Goal: Task Accomplishment & Management: Understand process/instructions

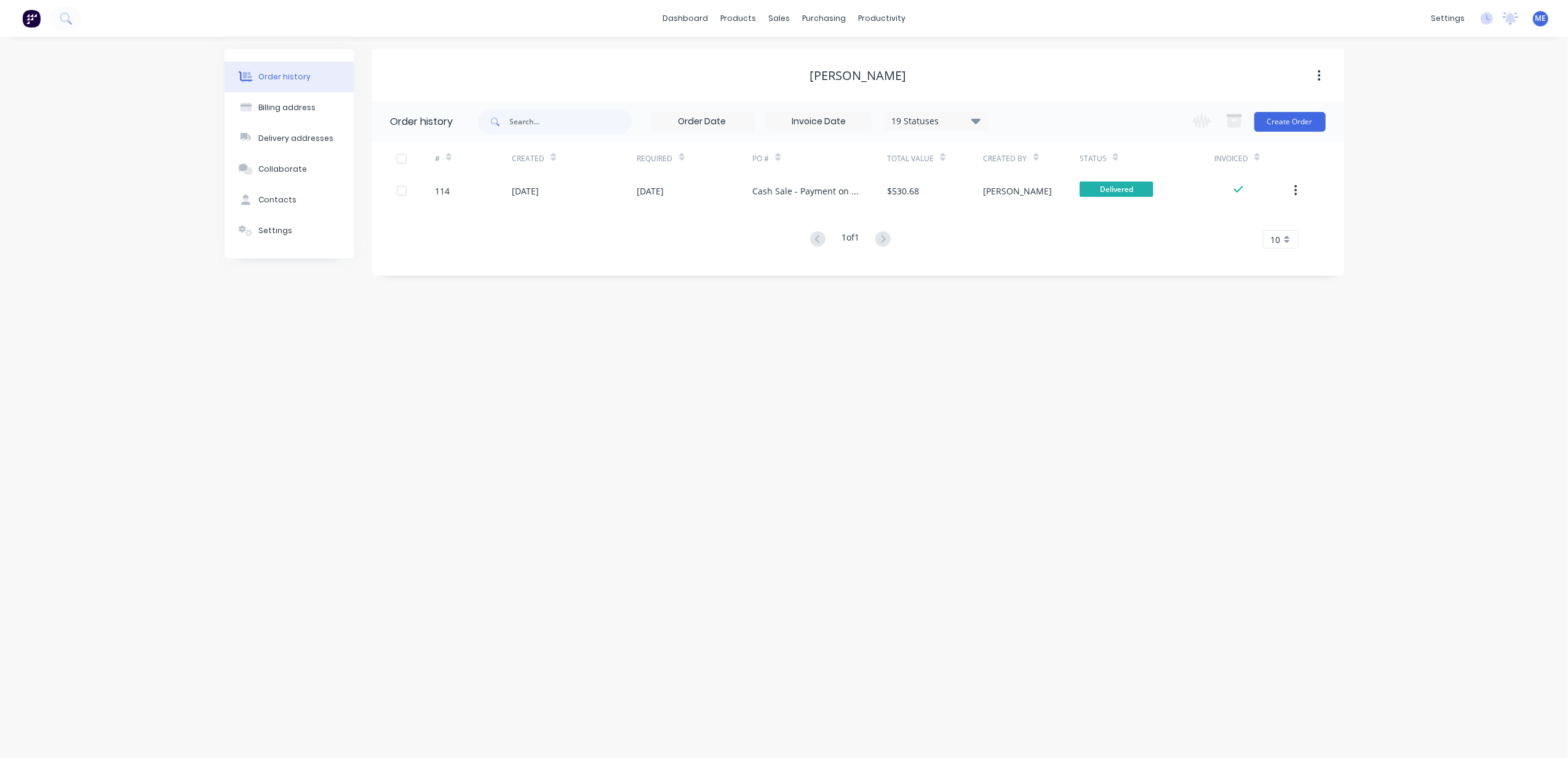
click at [38, 18] on img at bounding box center [31, 18] width 18 height 18
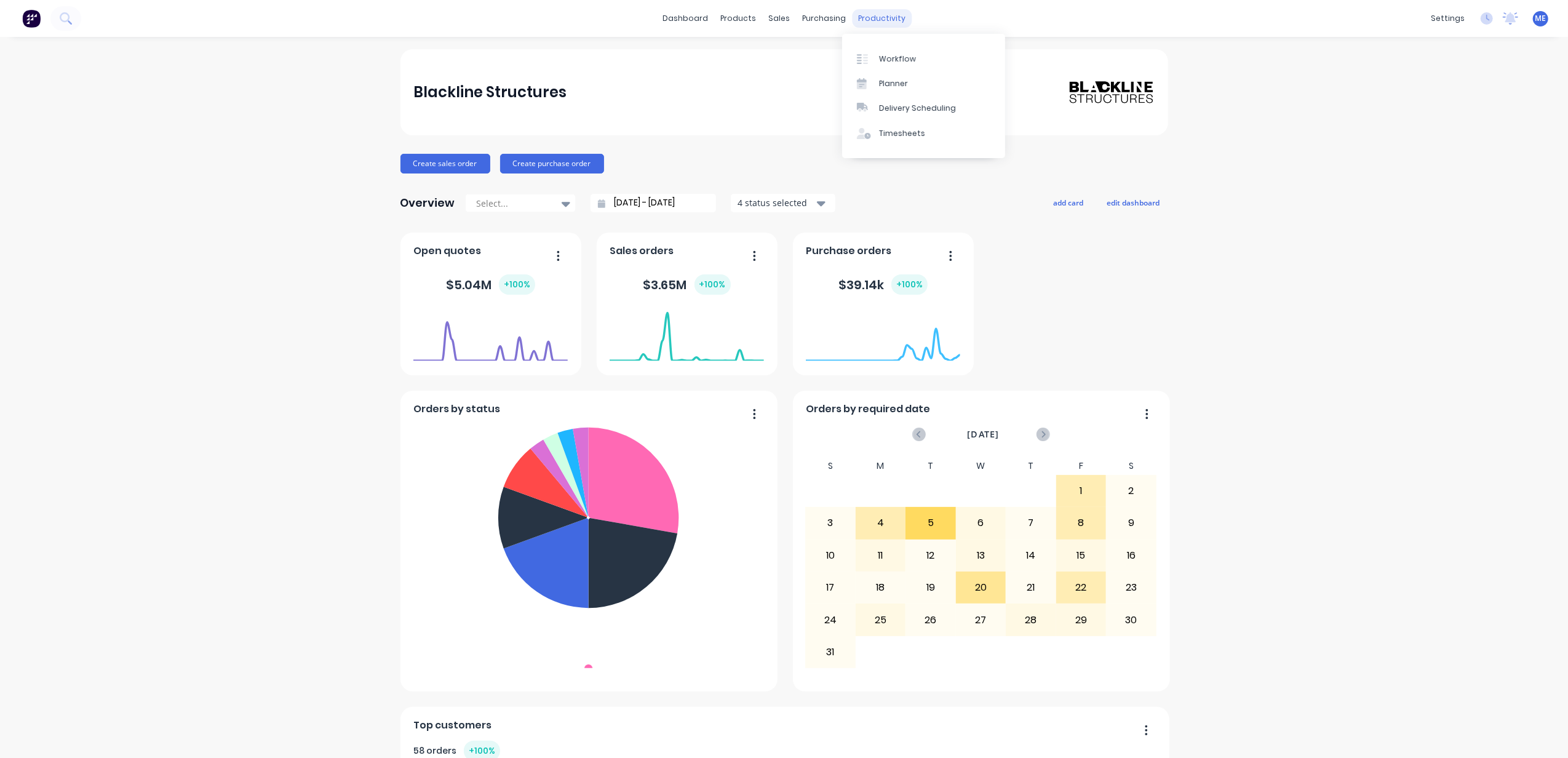
click at [886, 14] on div "productivity" at bounding box center [882, 18] width 60 height 18
click at [893, 58] on div "Workflow" at bounding box center [898, 59] width 37 height 11
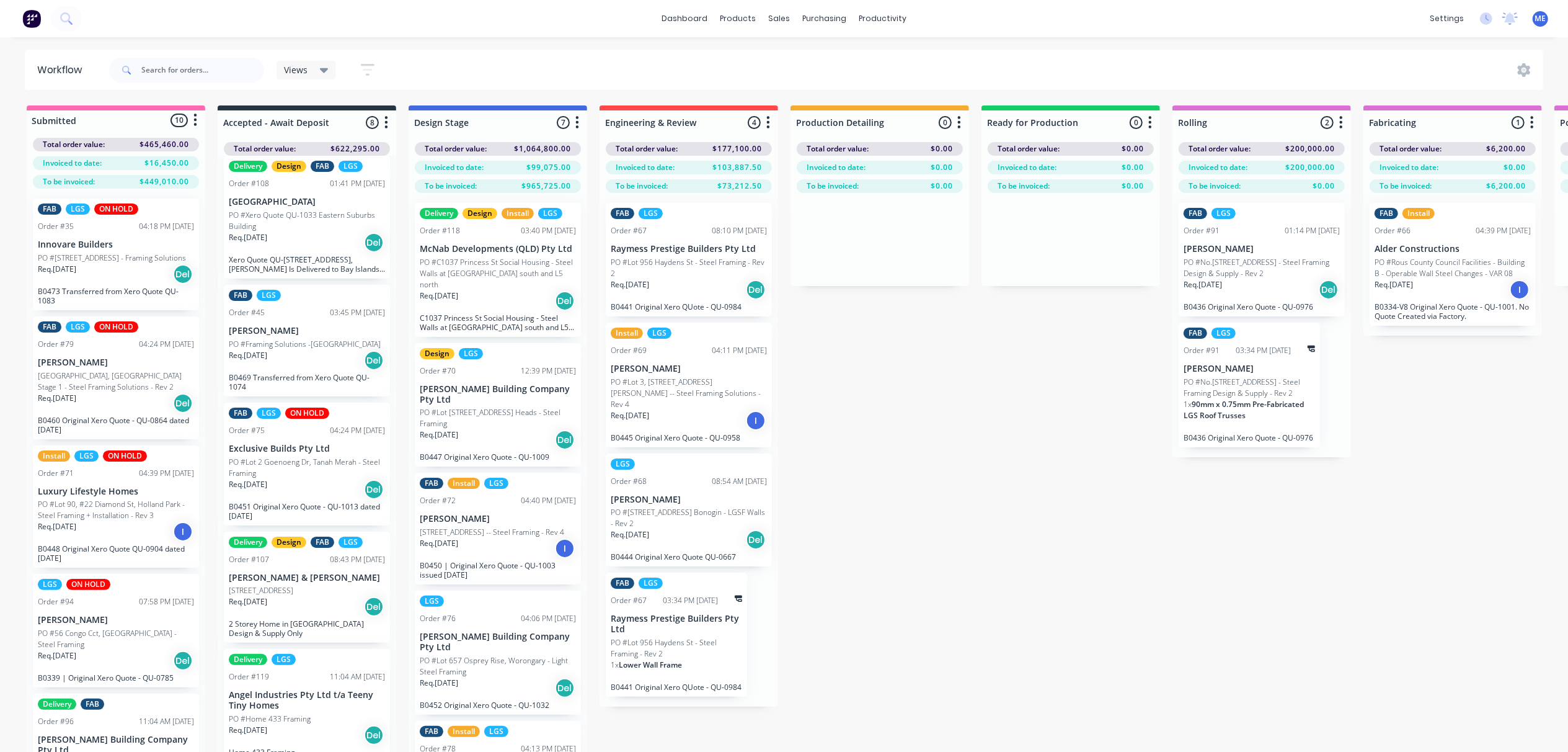
scroll to position [57, 0]
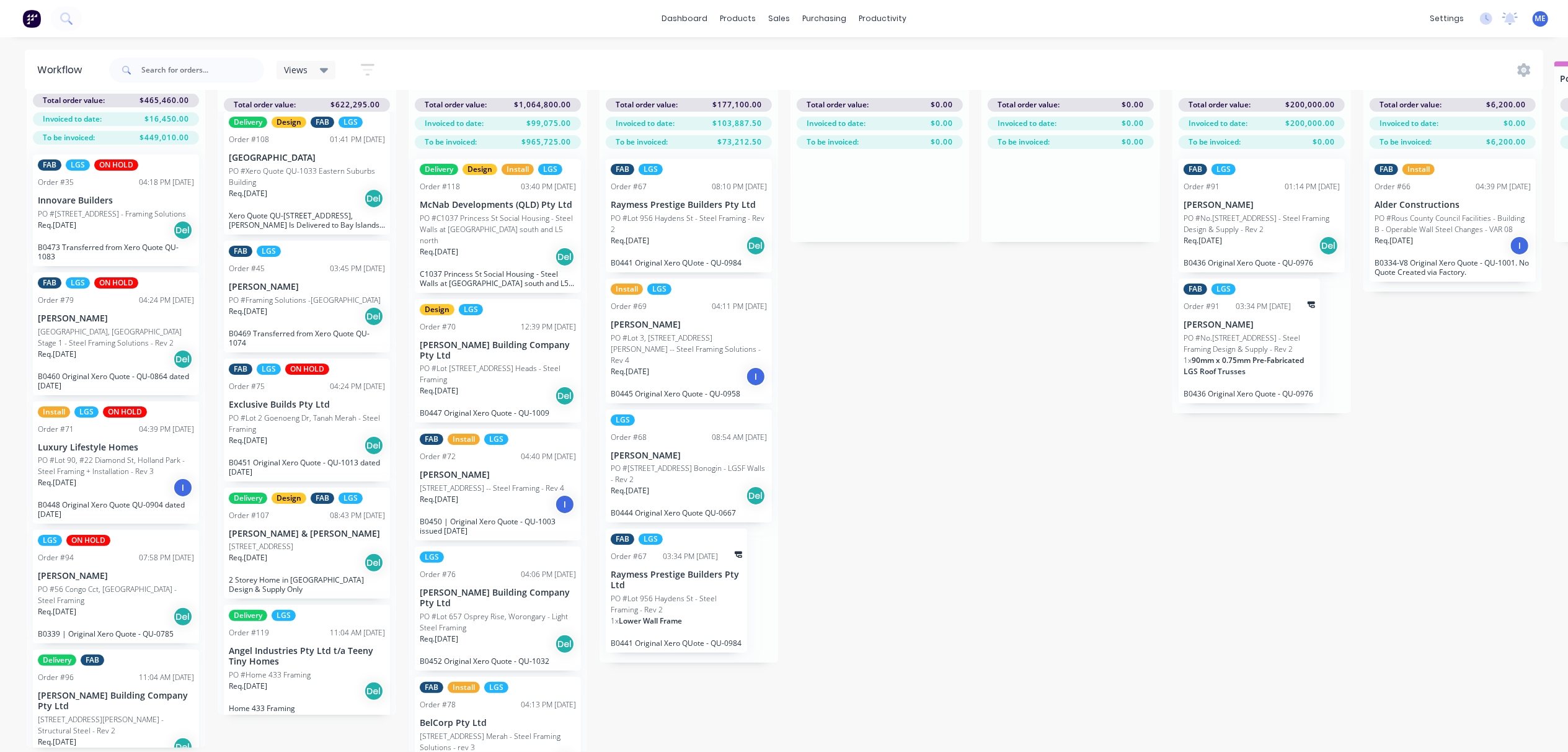
click at [300, 669] on p "PO #Home 433 Framing" at bounding box center [269, 675] width 82 height 11
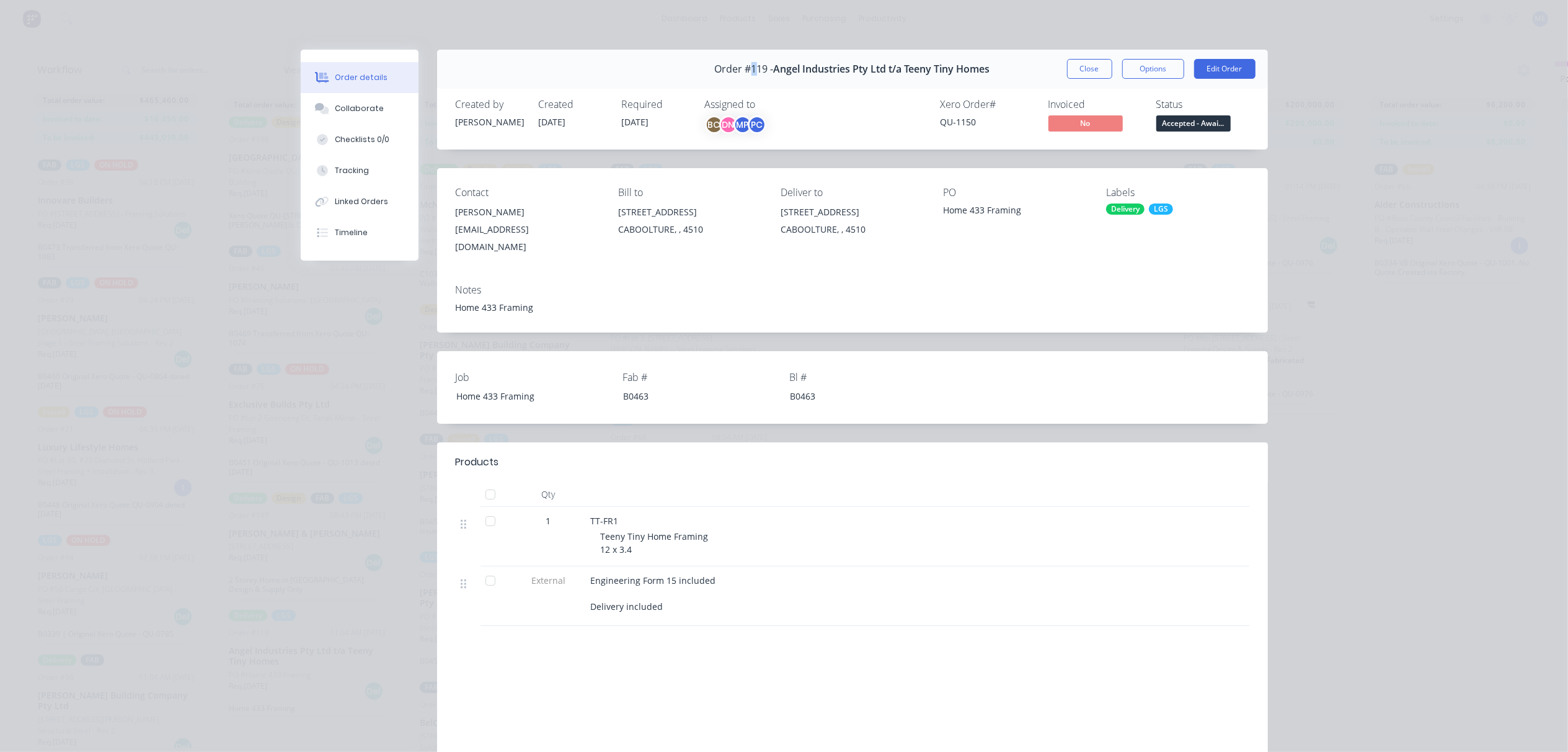
drag, startPoint x: 749, startPoint y: 66, endPoint x: 772, endPoint y: 66, distance: 23.0
click at [772, 66] on div "Order #119 - Angel Industries Pty Ltd t/a Teeny Tiny Homes" at bounding box center [852, 69] width 275 height 37
click at [1079, 68] on button "Close" at bounding box center [1090, 68] width 46 height 20
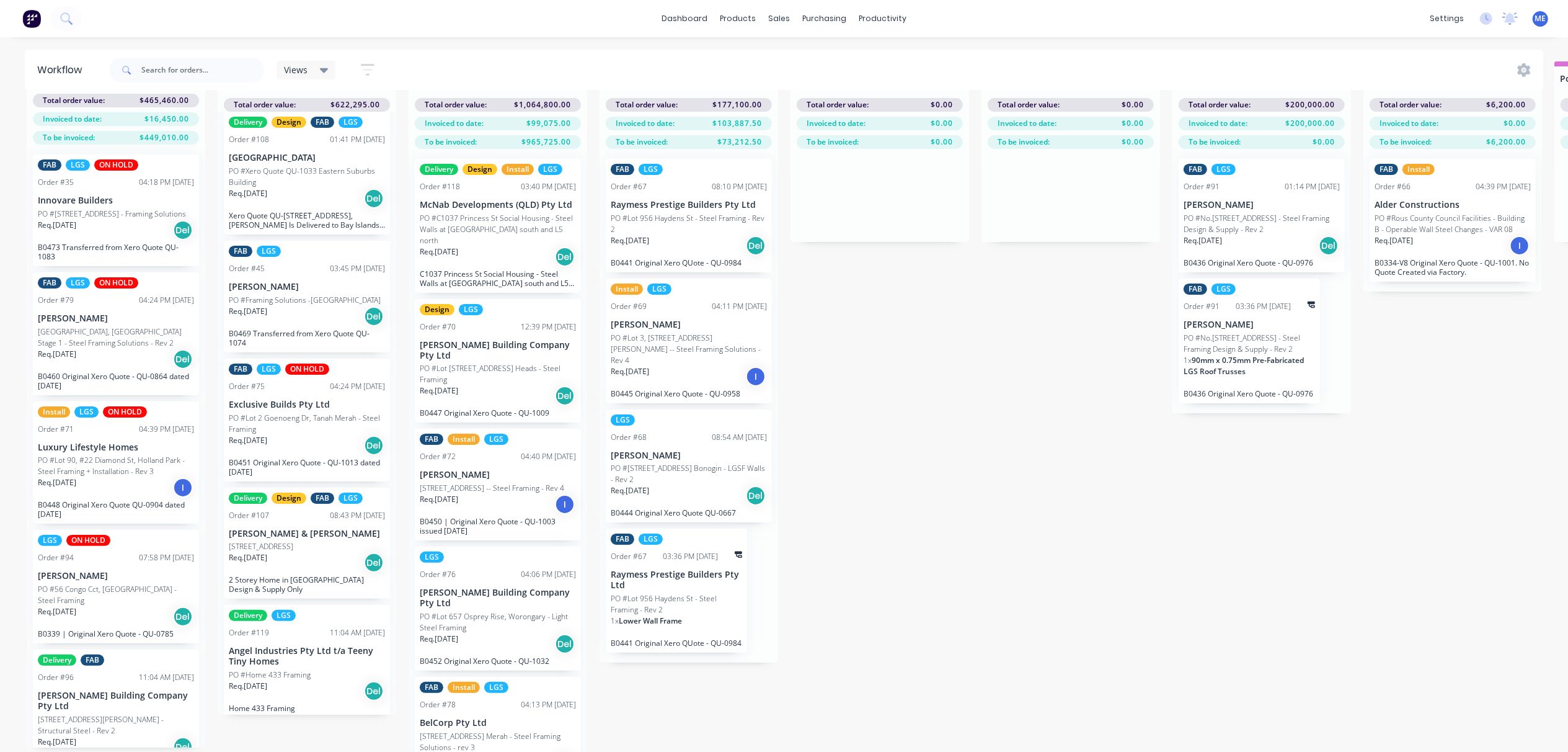
click at [316, 646] on p "Angel Industries Pty Ltd t/a Teeny Tiny Homes" at bounding box center [306, 656] width 156 height 21
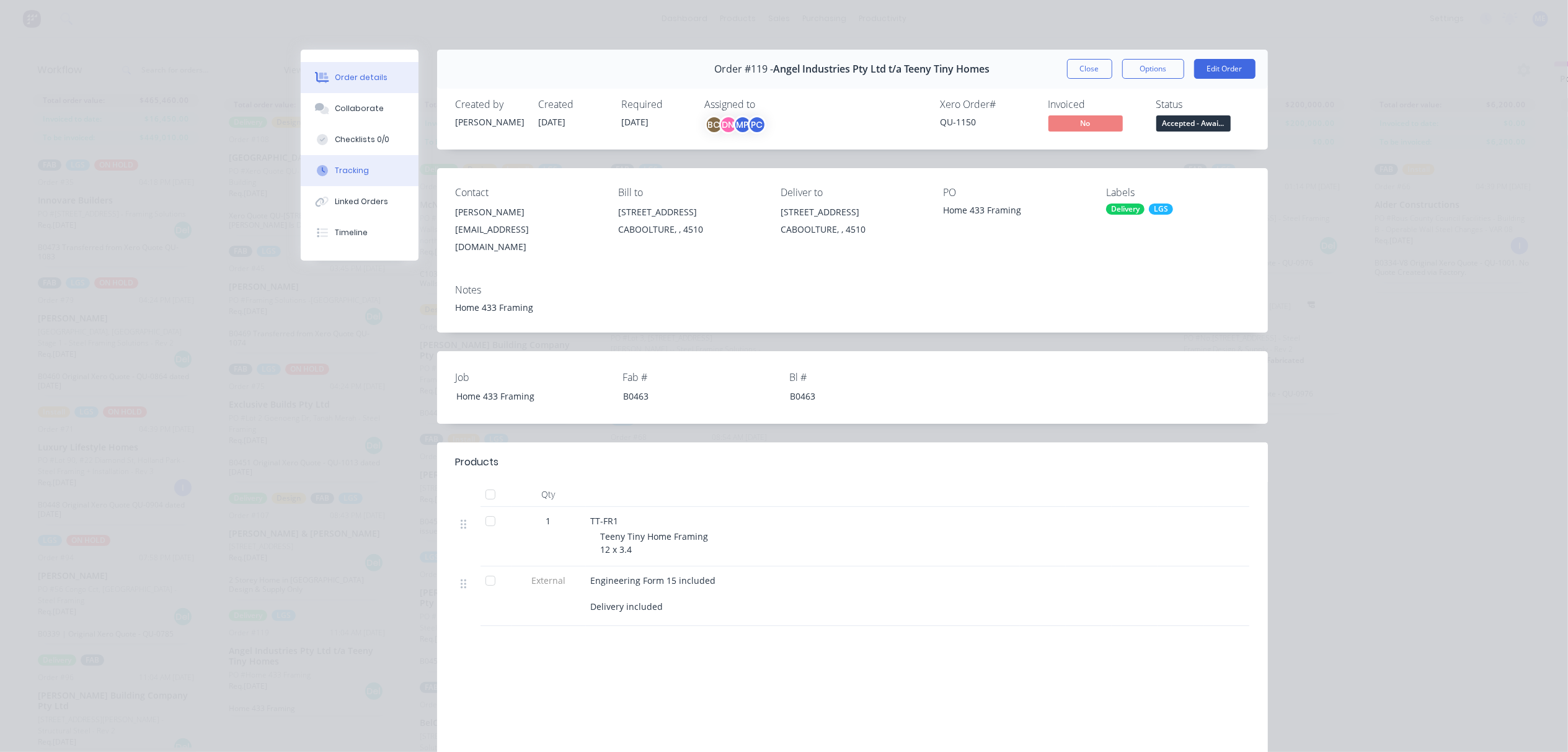
click at [350, 169] on div "Tracking" at bounding box center [351, 171] width 34 height 11
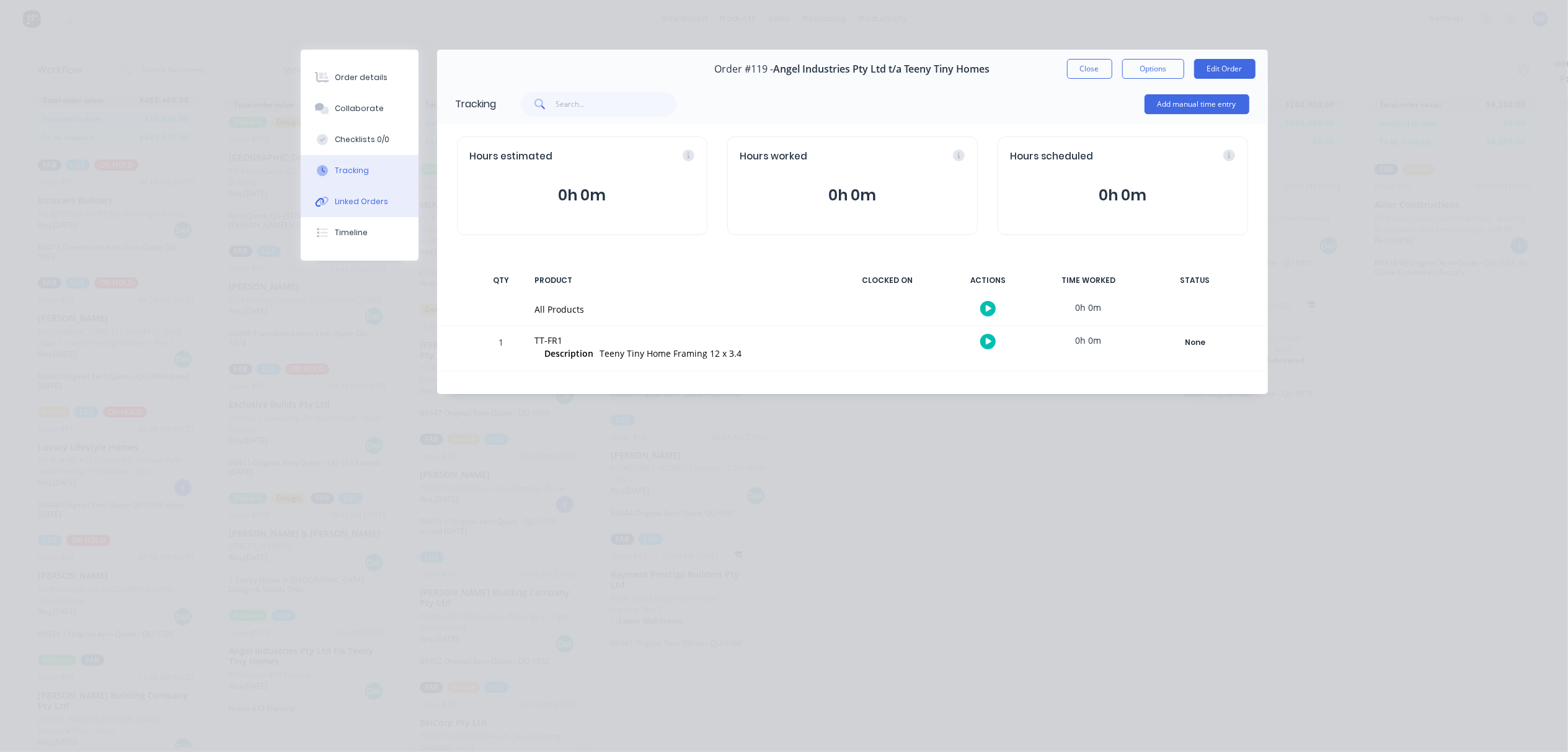
click at [369, 198] on div "Linked Orders" at bounding box center [361, 202] width 53 height 11
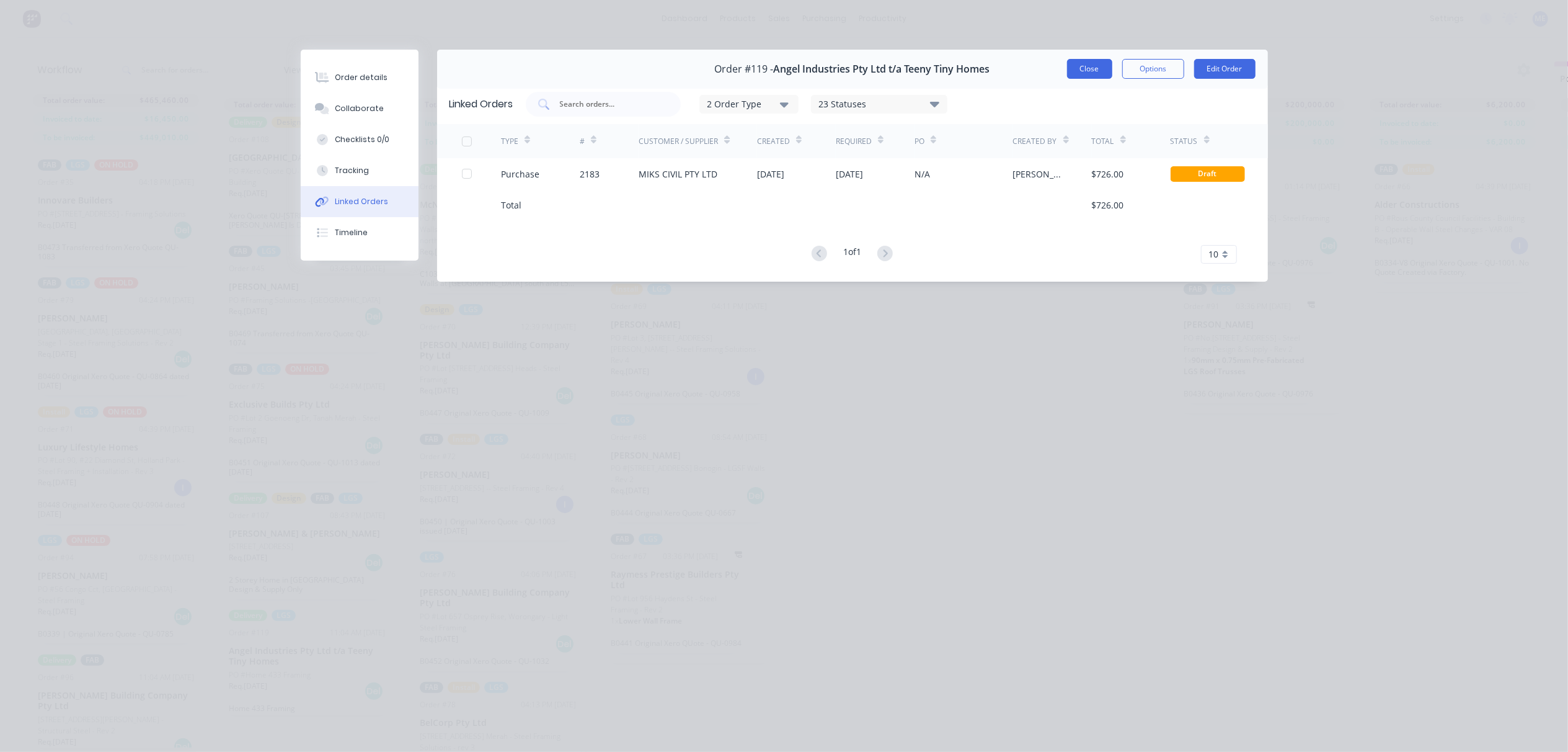
click at [1072, 72] on button "Close" at bounding box center [1090, 68] width 46 height 20
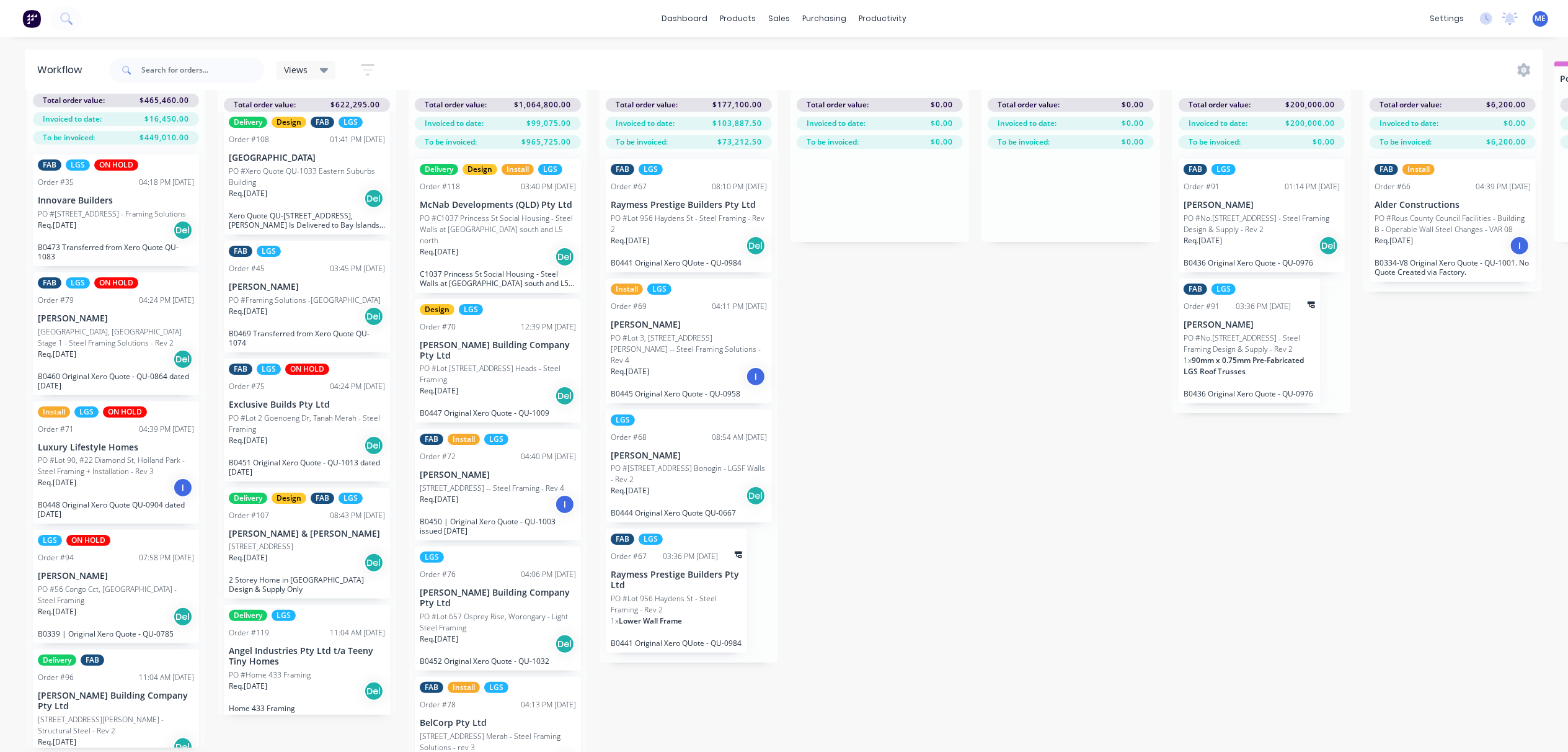
click at [693, 463] on p "PO #[STREET_ADDRESS] Bonogin - LGSF Walls - Rev 2" at bounding box center [689, 474] width 156 height 22
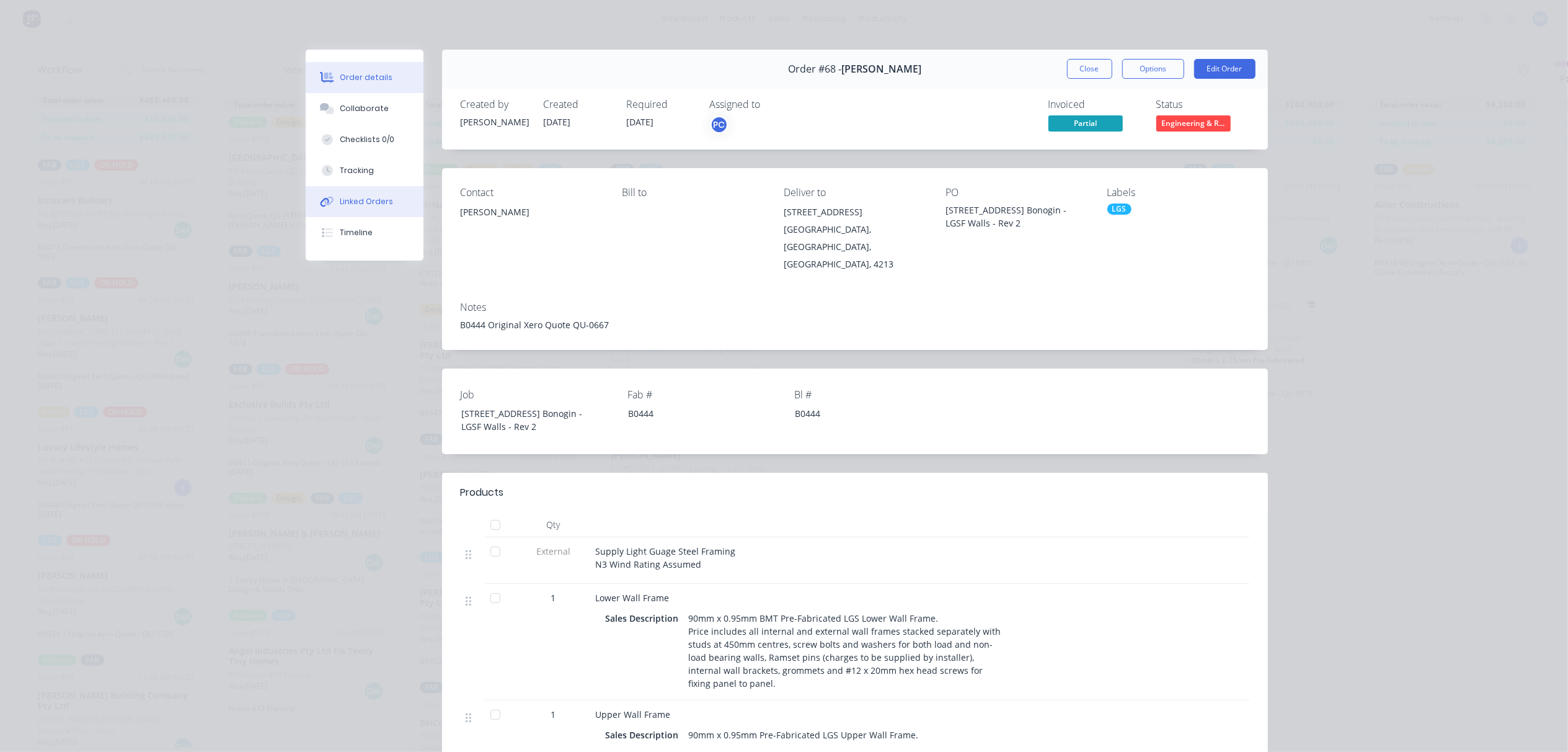
click at [361, 198] on div "Linked Orders" at bounding box center [366, 202] width 53 height 11
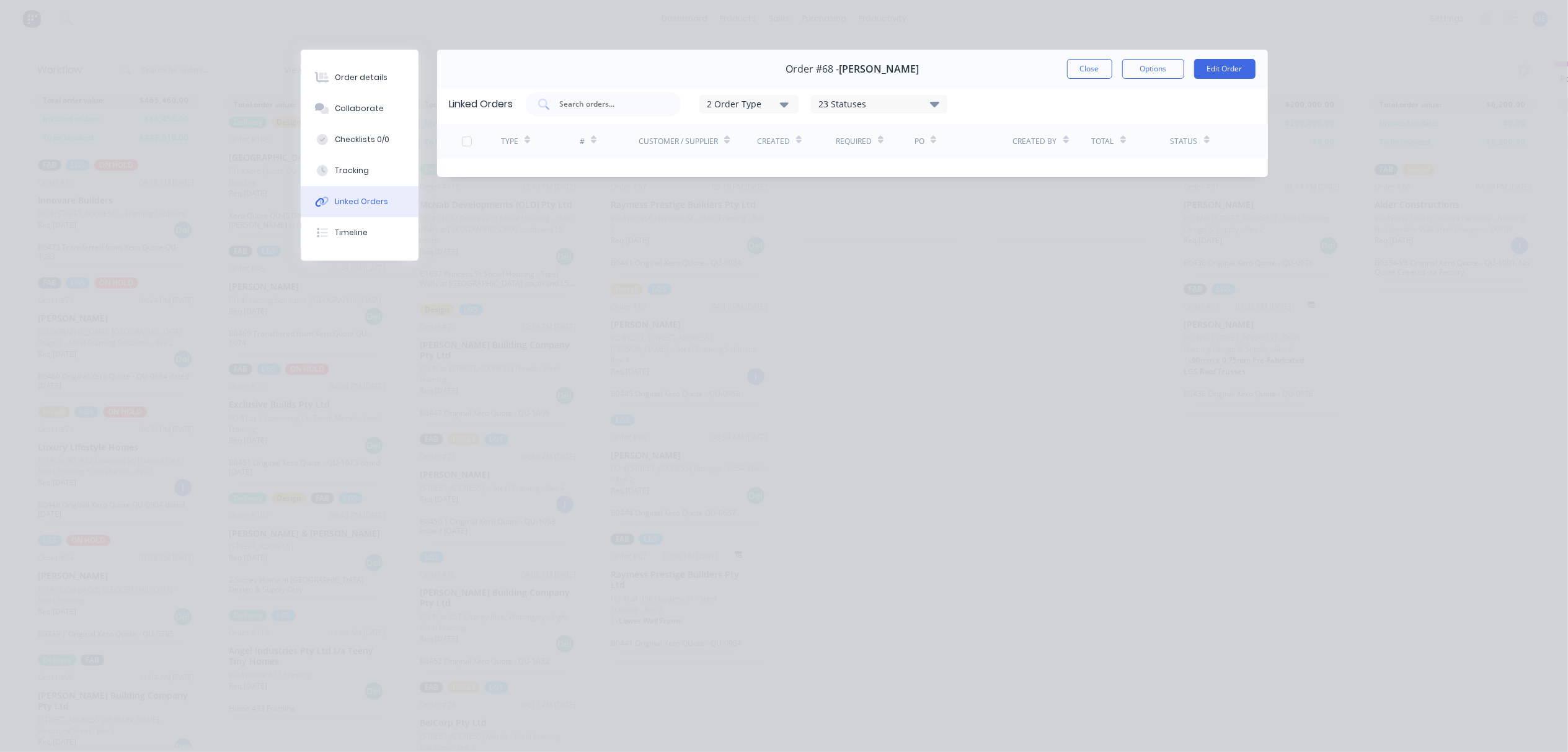
click at [1057, 76] on div "Order #68 - [PERSON_NAME] Close Options Edit Order" at bounding box center [852, 69] width 831 height 39
click at [1077, 70] on button "Close" at bounding box center [1090, 68] width 46 height 20
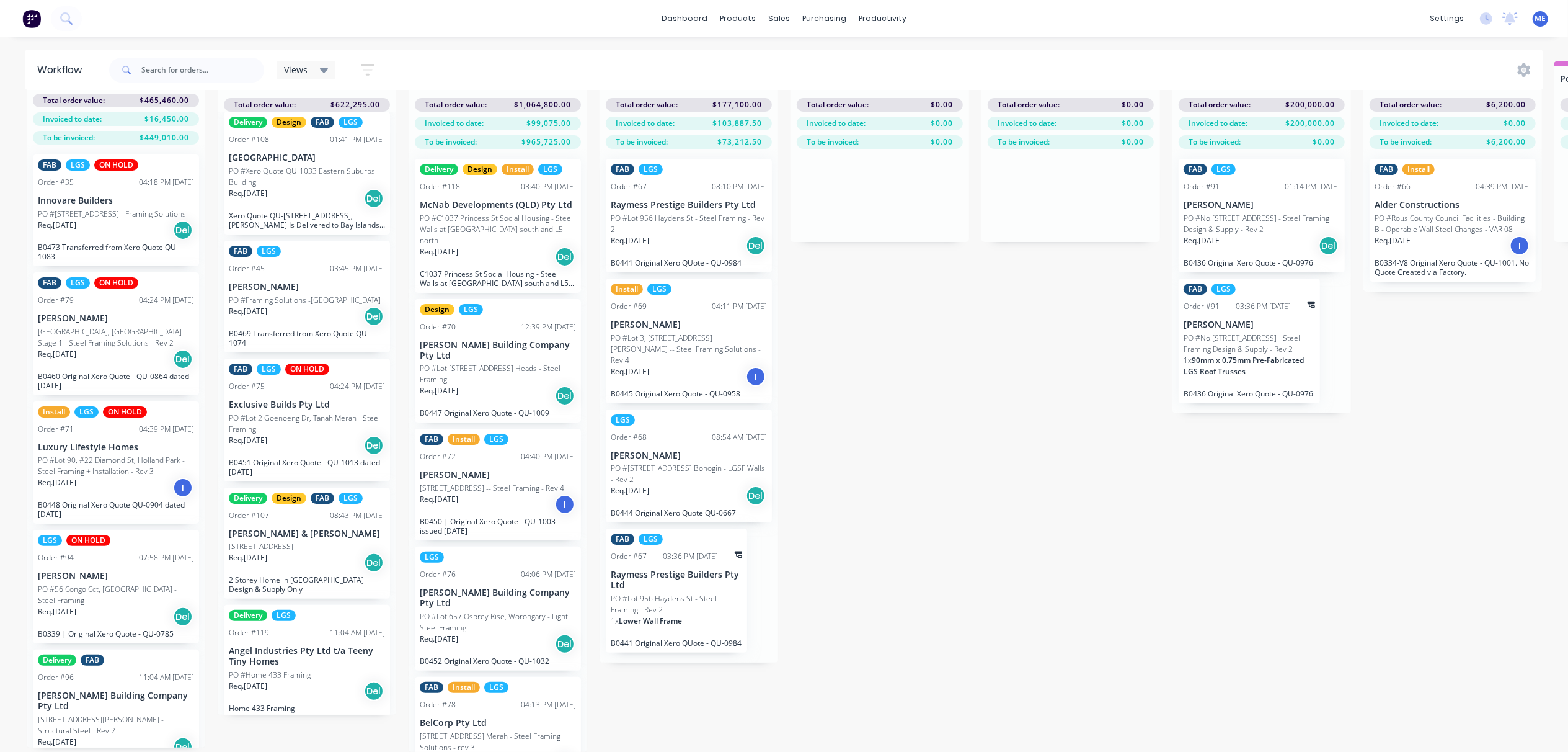
click at [1048, 422] on div "Submitted 10 Status colour #FF69B4 hex #FF69B4 Save Cancel Summaries Total orde…" at bounding box center [1294, 407] width 2607 height 691
click at [928, 376] on div "Submitted 10 Status colour #FF69B4 hex #FF69B4 Save Cancel Summaries Total orde…" at bounding box center [1294, 407] width 2607 height 691
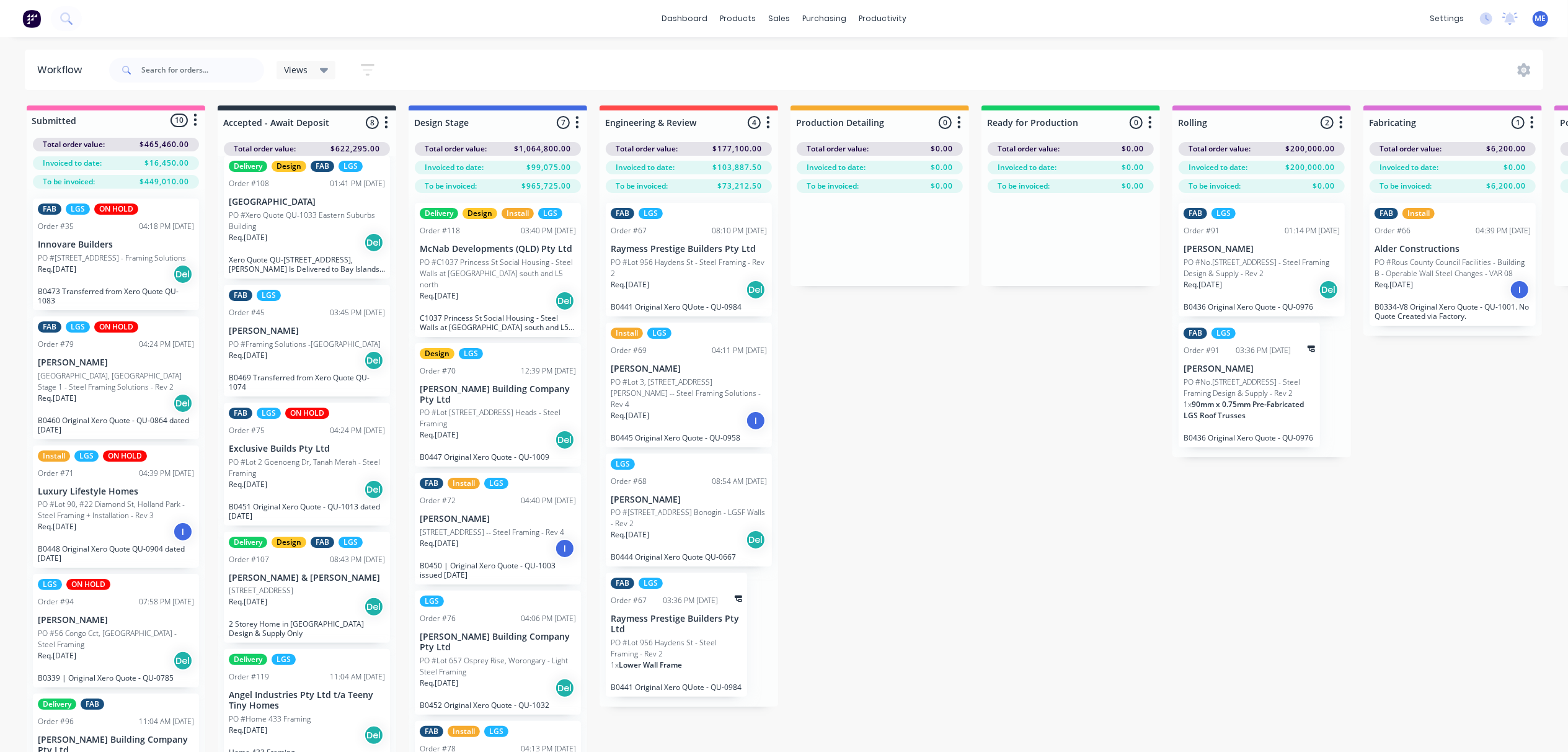
click at [273, 668] on div "Delivery LGS Order #119 11:04 AM [DATE] Angel Industries Pty Ltd t/a Teeny Tiny…" at bounding box center [306, 705] width 166 height 113
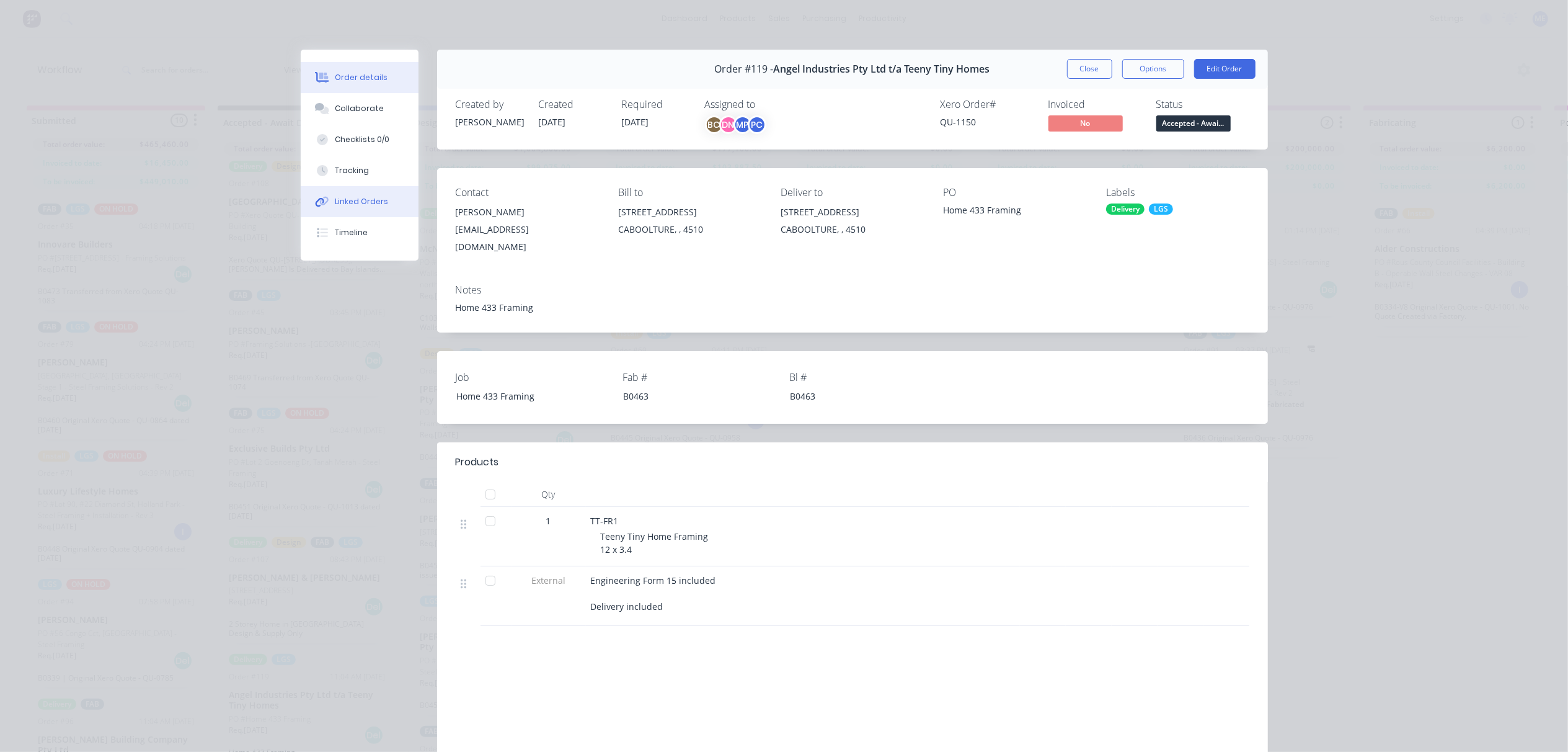
click at [347, 189] on button "Linked Orders" at bounding box center [360, 201] width 118 height 31
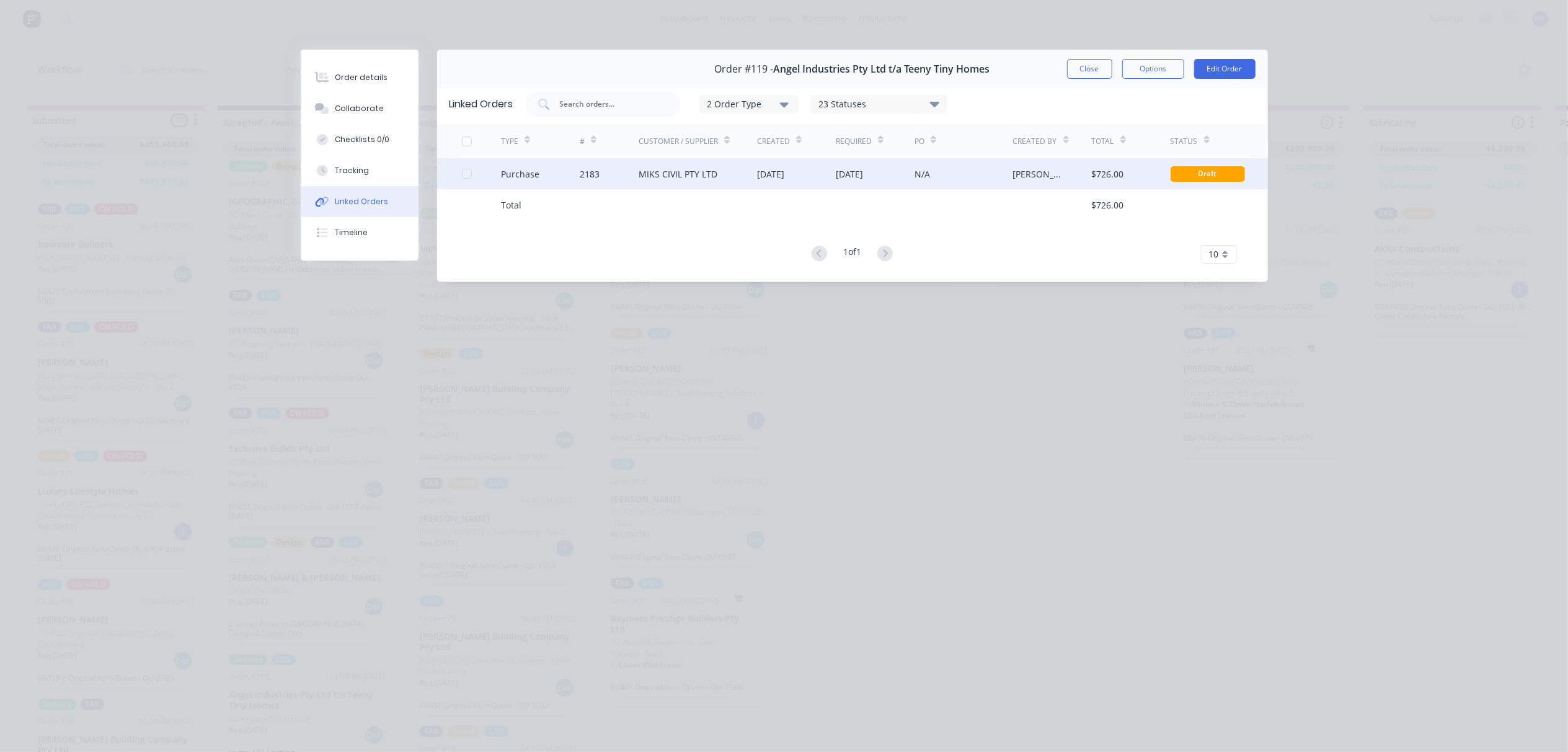
click at [547, 173] on div "Purchase" at bounding box center [540, 173] width 79 height 31
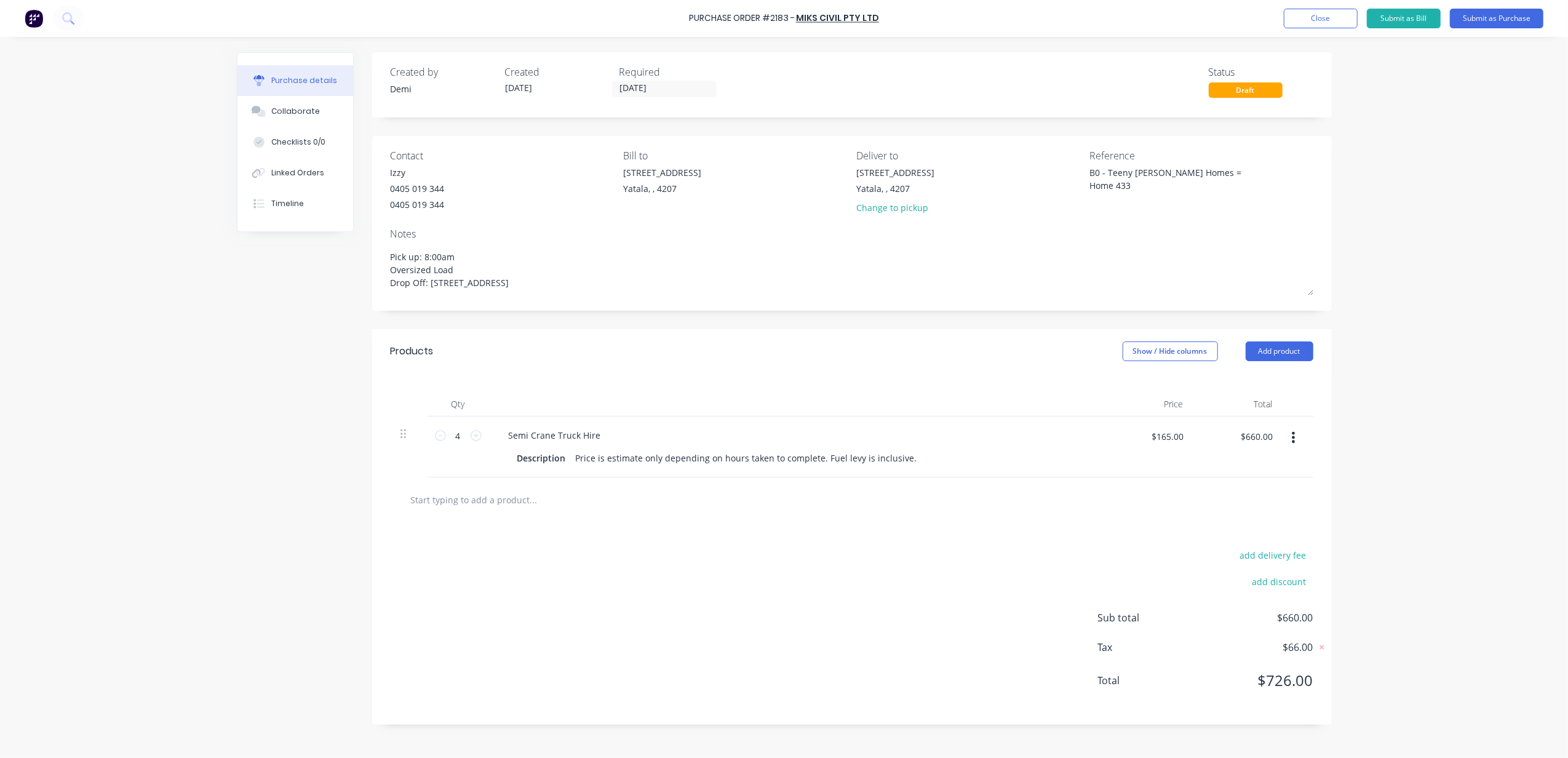
type textarea "x"
click at [149, 390] on div "Purchase Order #2183 - MIKS CIVIL PTY LTD Add product Close Submit as Bill Subm…" at bounding box center [784, 379] width 1568 height 758
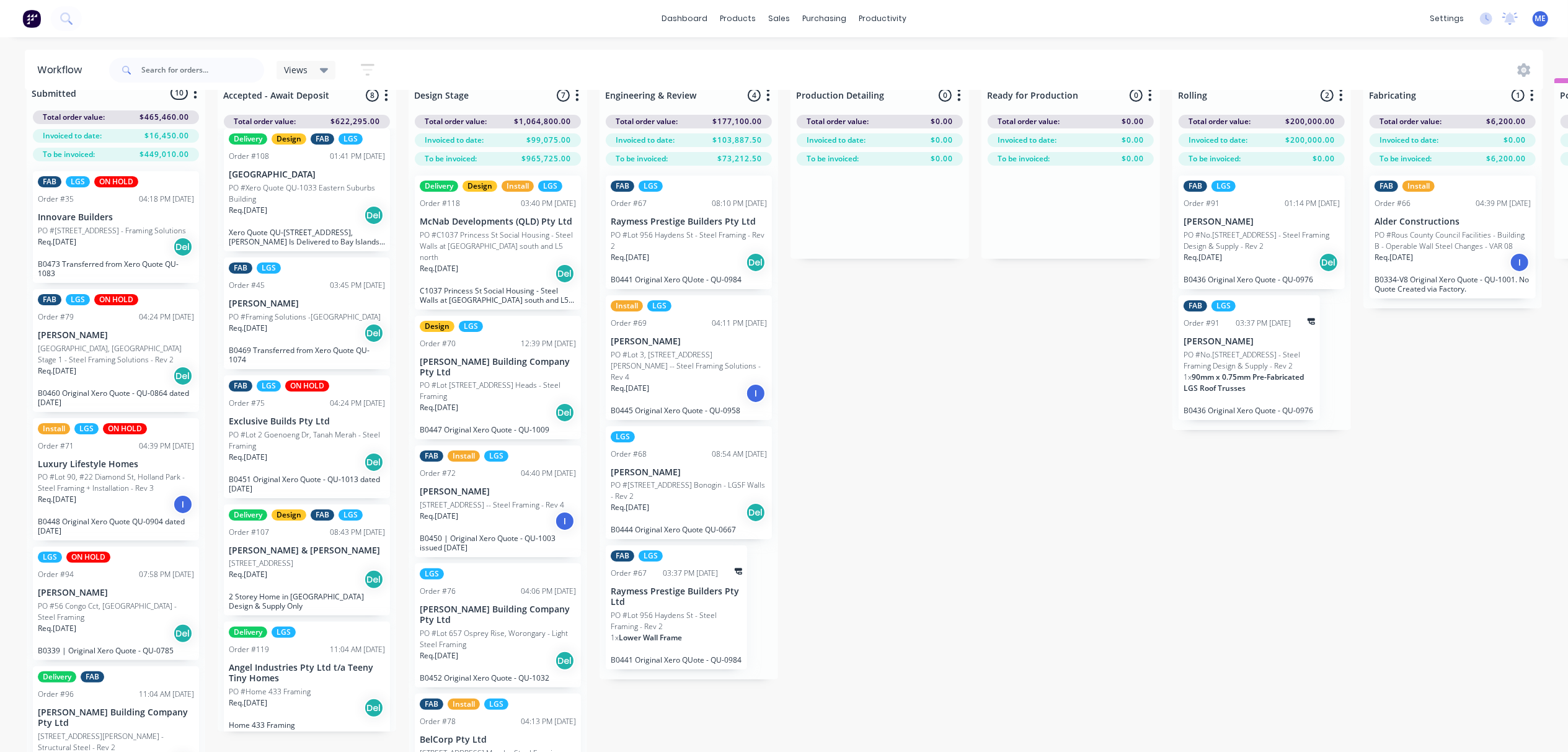
scroll to position [57, 0]
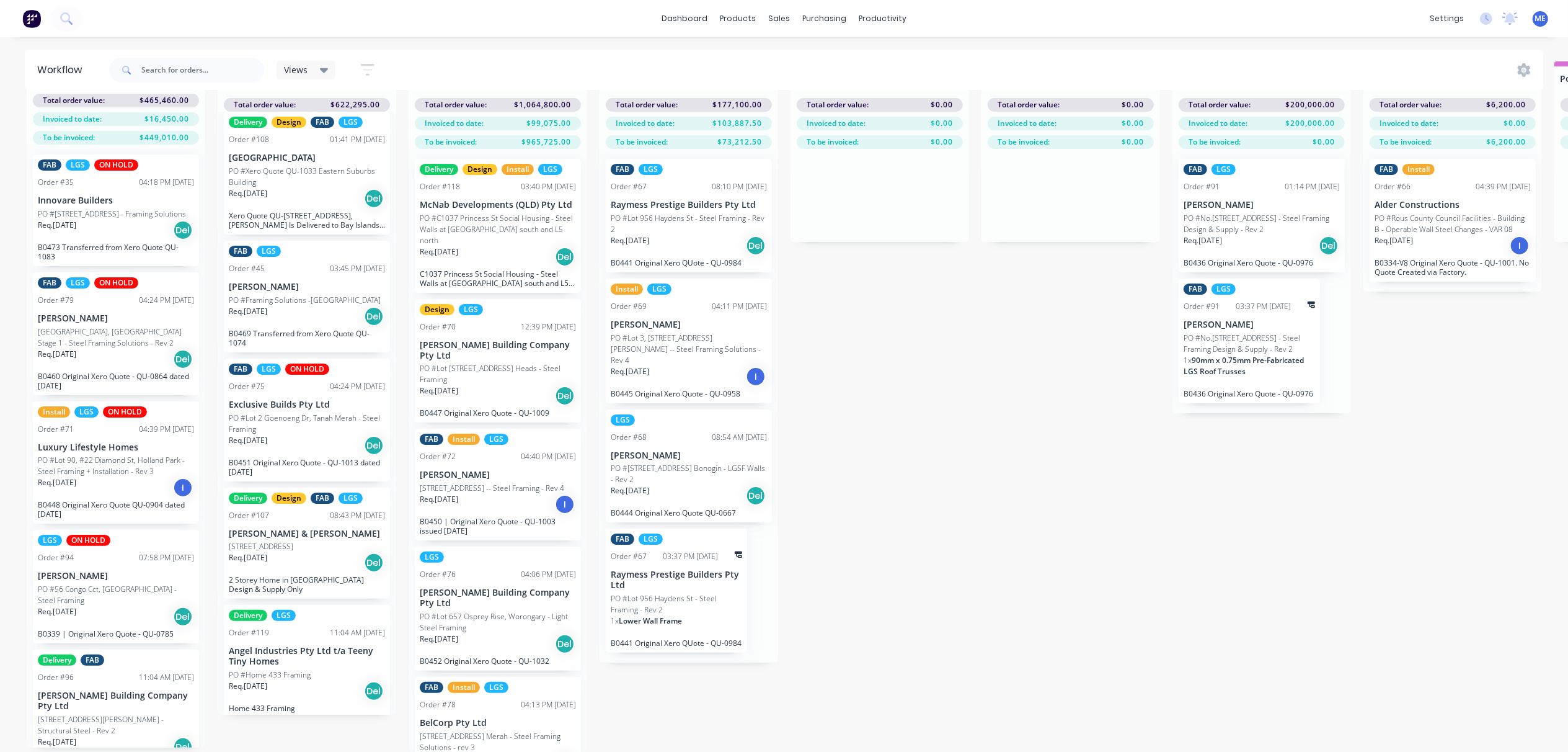
click at [293, 649] on p "Angel Industries Pty Ltd t/a Teeny Tiny Homes" at bounding box center [306, 656] width 156 height 21
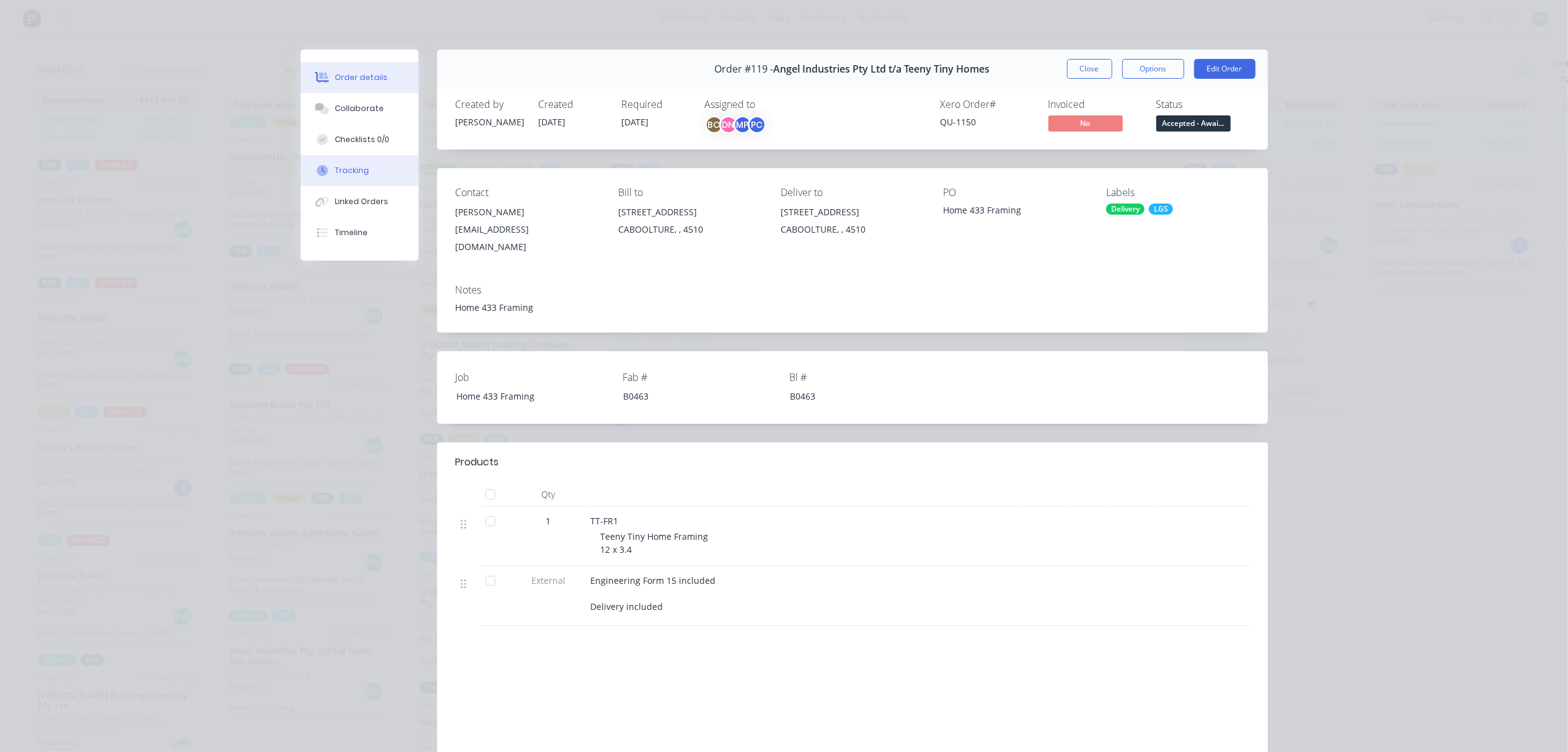
click at [350, 173] on div "Tracking" at bounding box center [351, 171] width 34 height 11
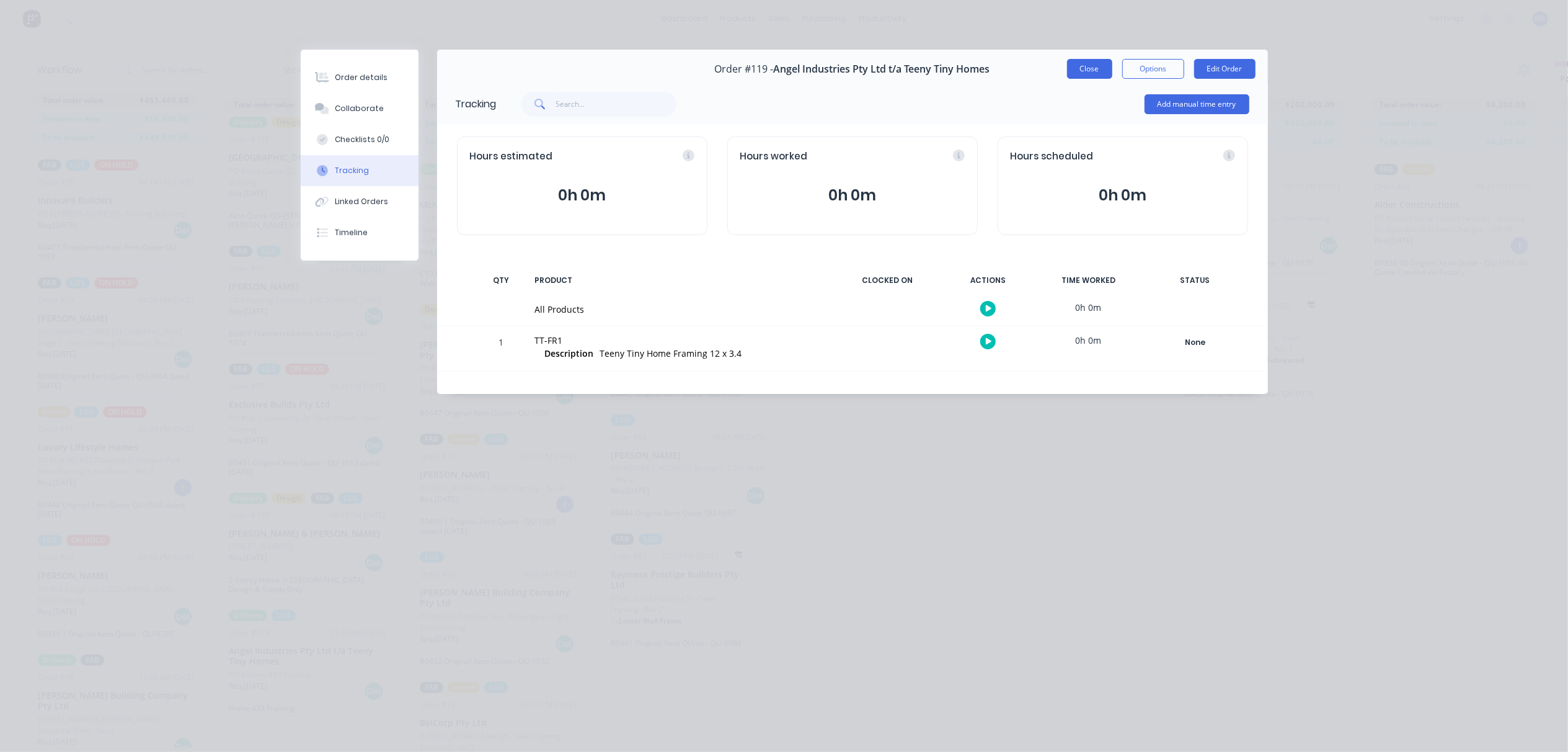
click at [1082, 68] on button "Close" at bounding box center [1090, 68] width 46 height 20
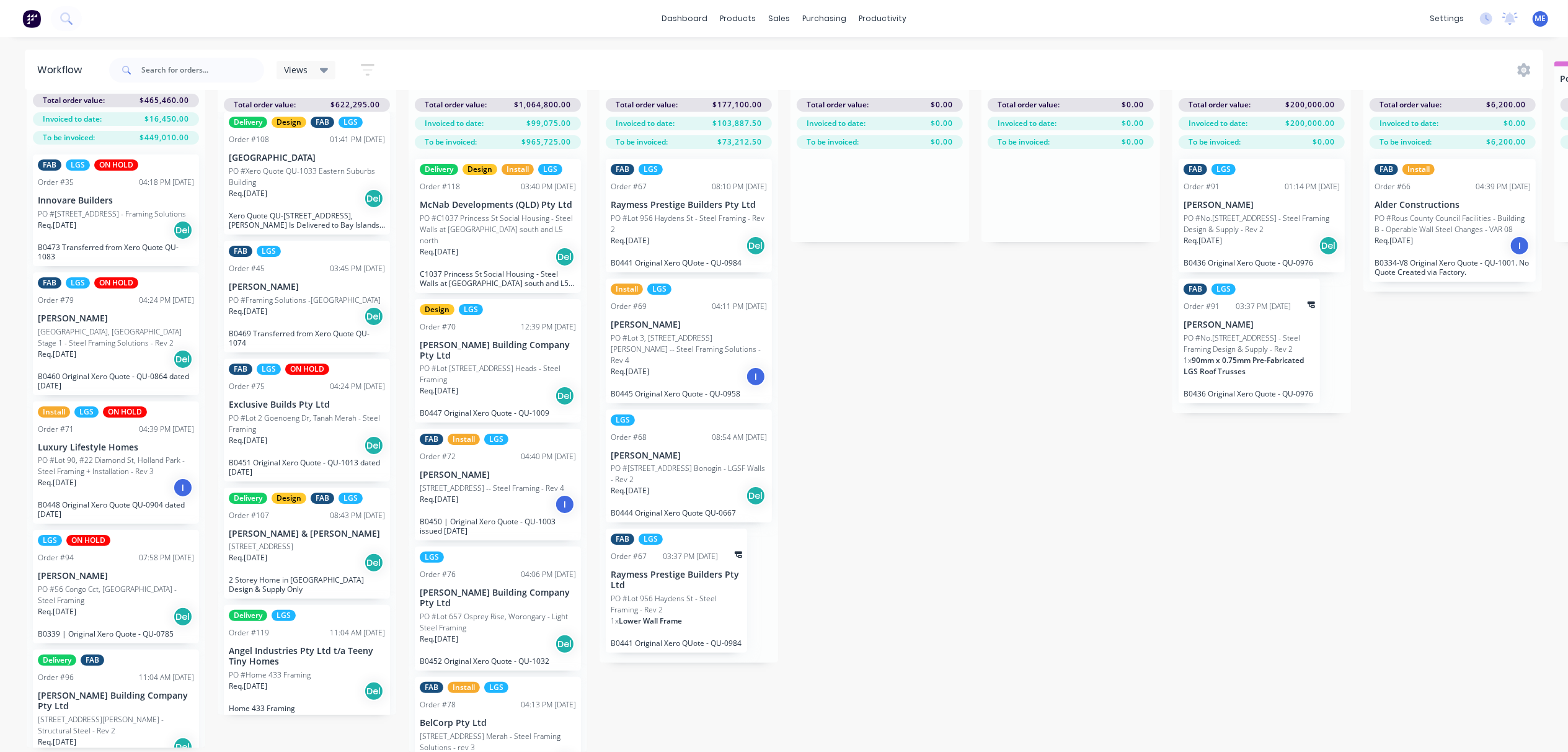
click at [461, 340] on p "[PERSON_NAME] Building Company Pty Ltd" at bounding box center [498, 350] width 156 height 21
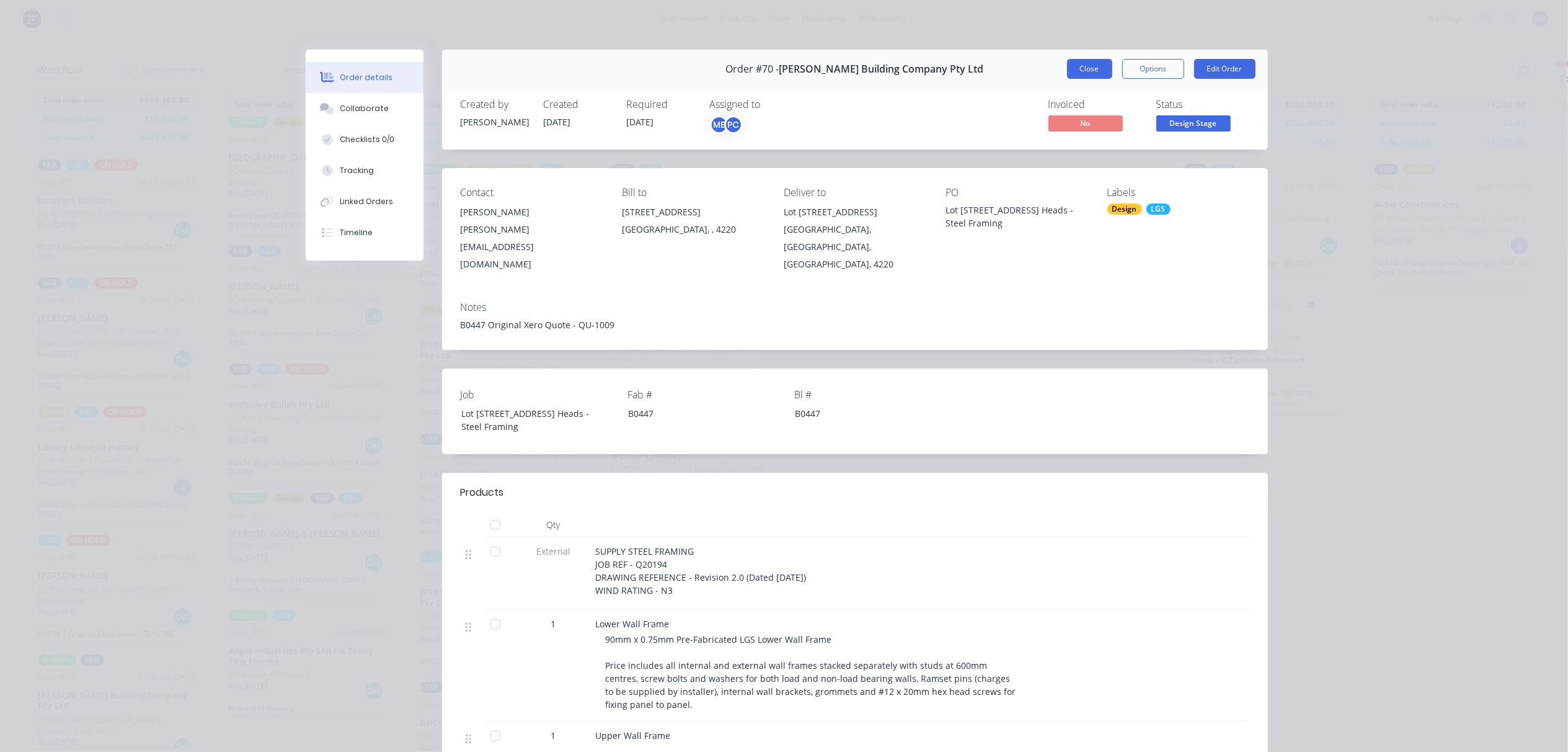
click at [1085, 64] on button "Close" at bounding box center [1090, 68] width 46 height 20
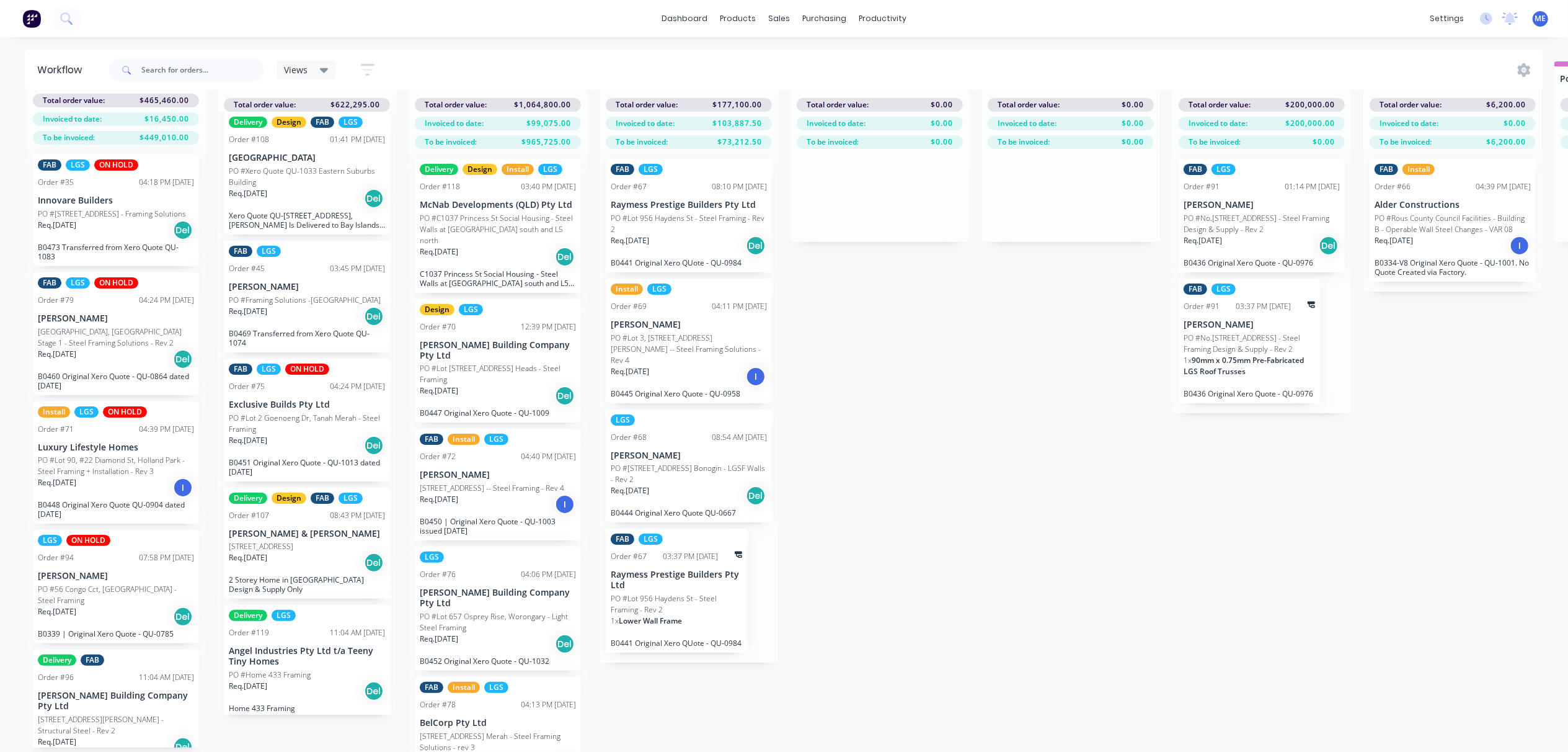
click at [1239, 338] on p "PO #No.[STREET_ADDRESS] - Steel Framing Design & Supply - Rev 2" at bounding box center [1249, 343] width 131 height 22
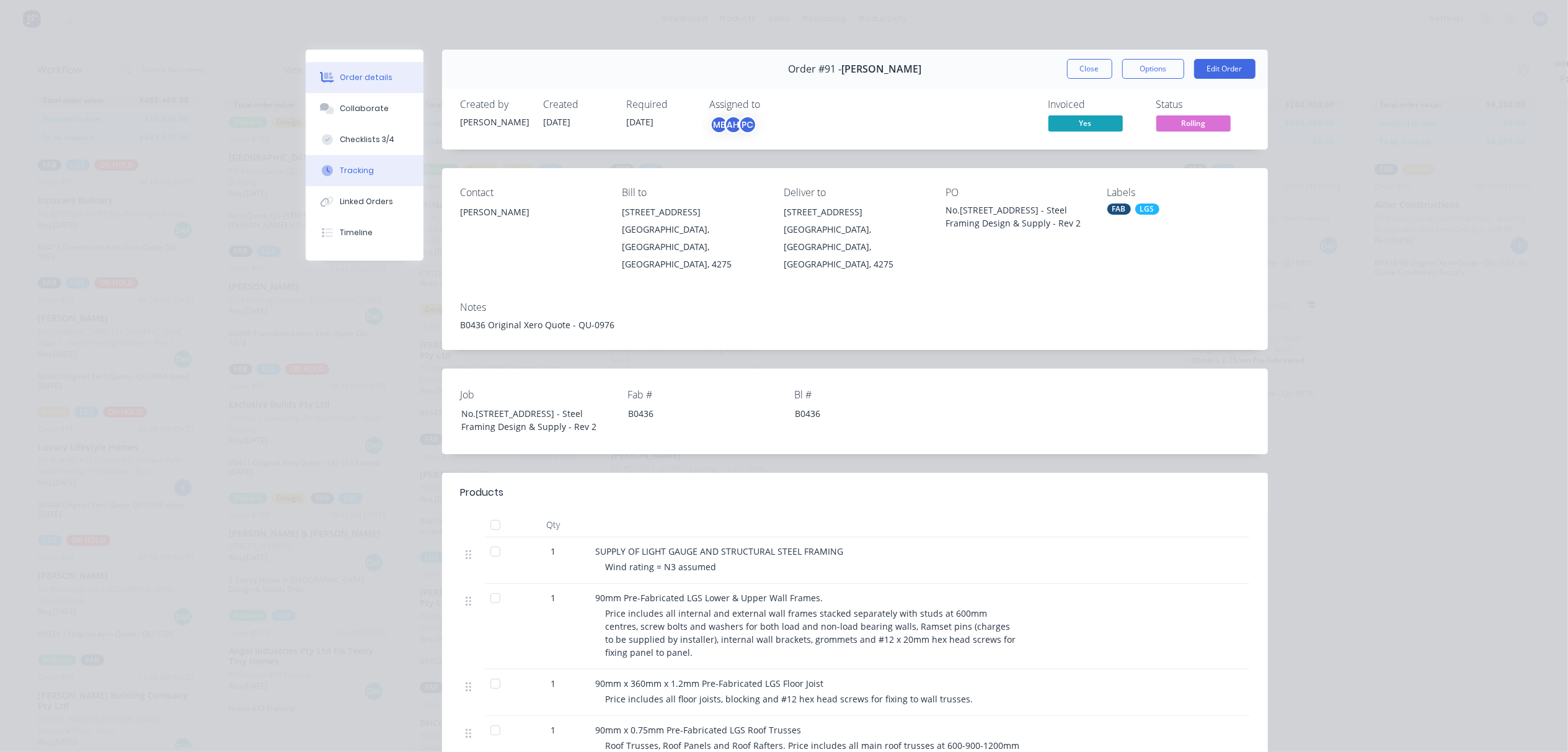
click at [348, 166] on div "Tracking" at bounding box center [356, 171] width 34 height 11
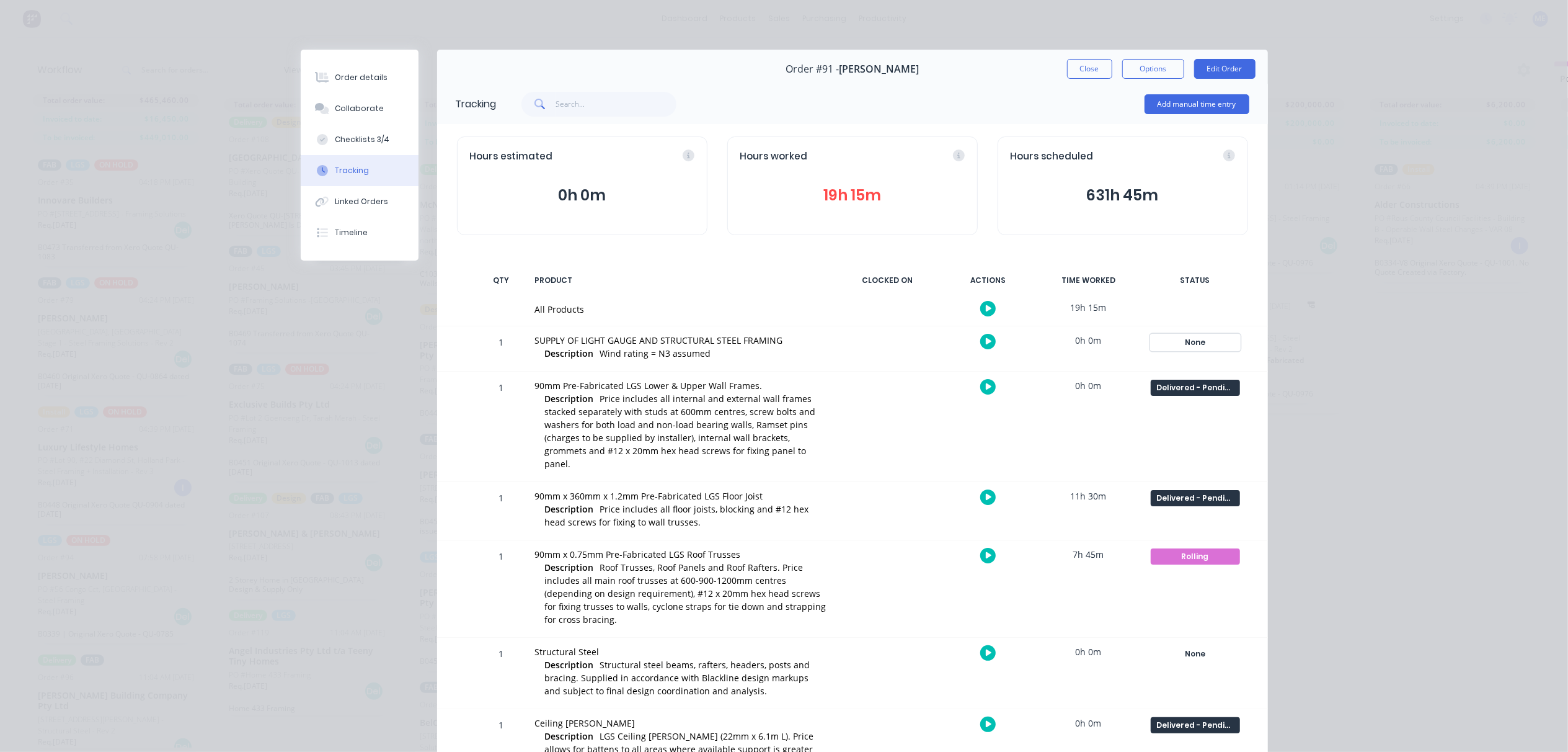
click at [1191, 343] on div "None" at bounding box center [1195, 342] width 89 height 16
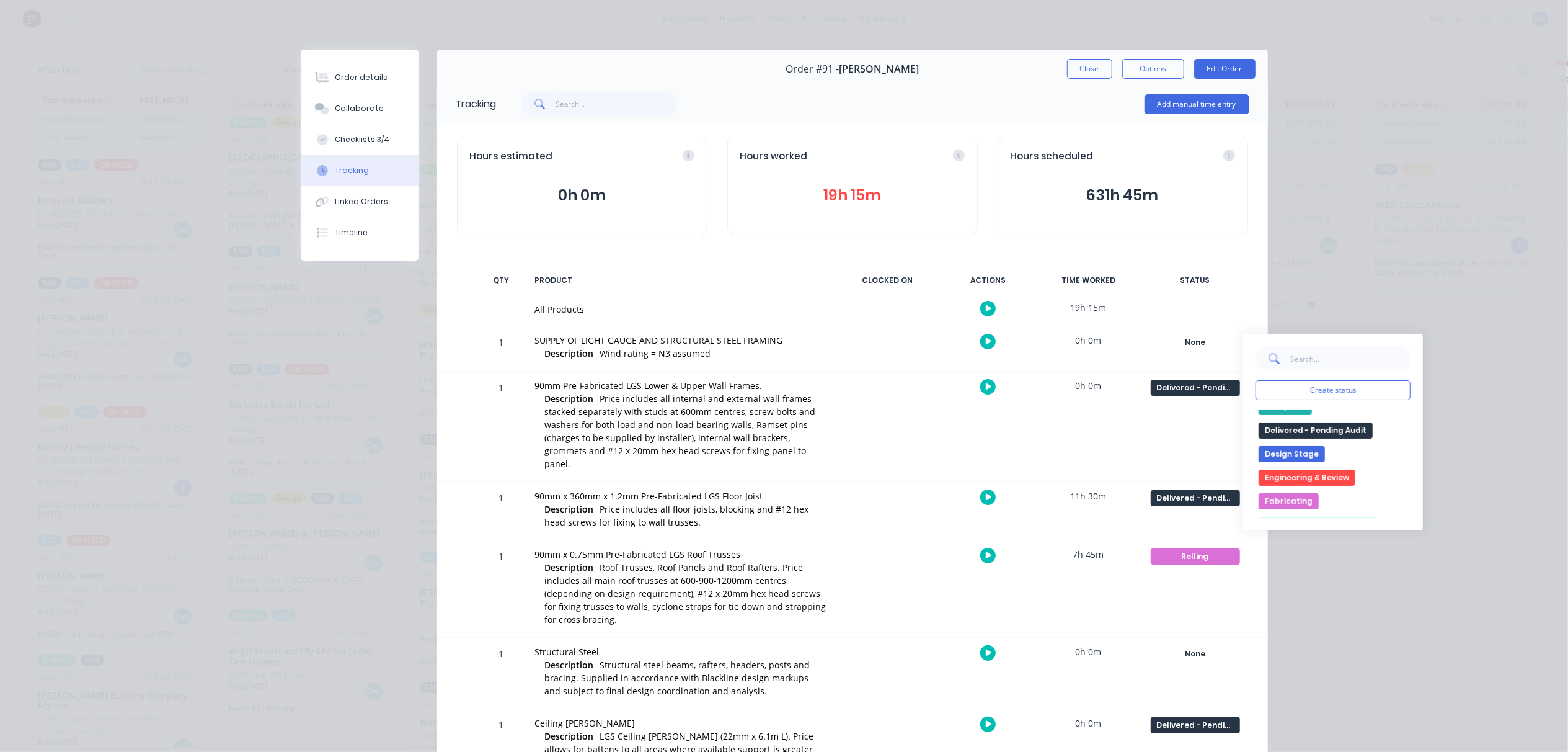
scroll to position [0, 0]
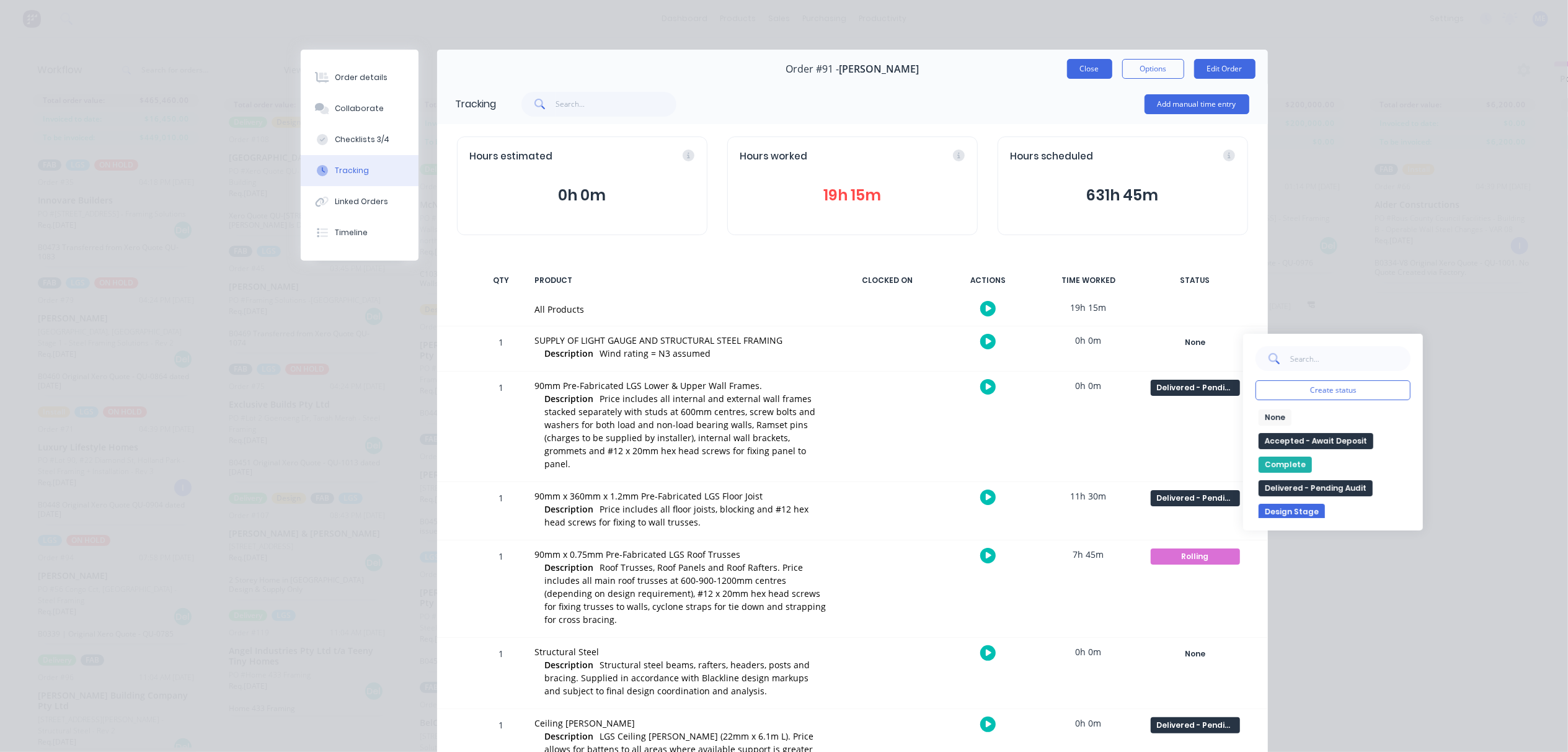
click at [1081, 68] on button "Close" at bounding box center [1090, 68] width 46 height 20
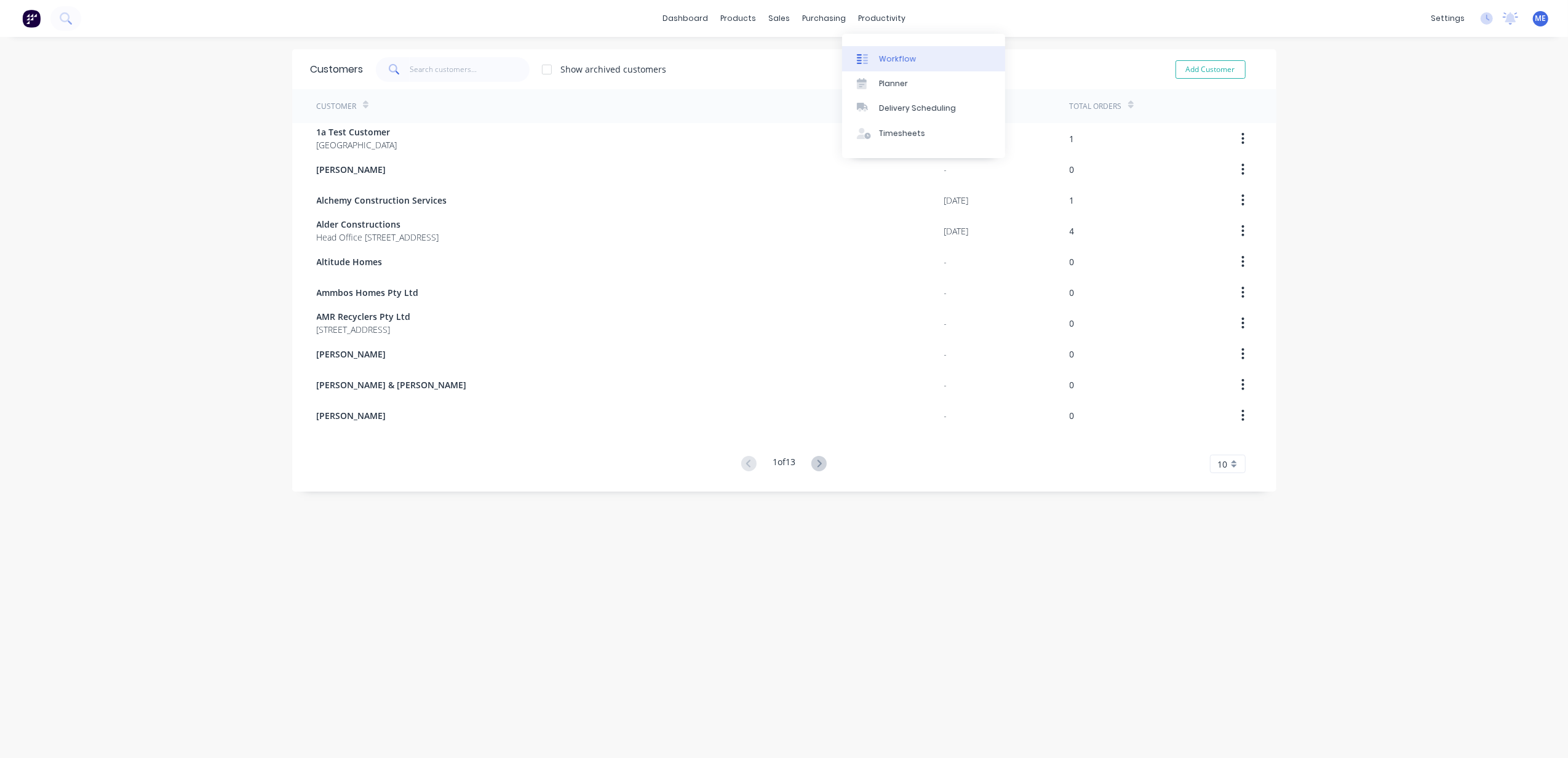
click at [891, 55] on div "Workflow" at bounding box center [898, 59] width 37 height 11
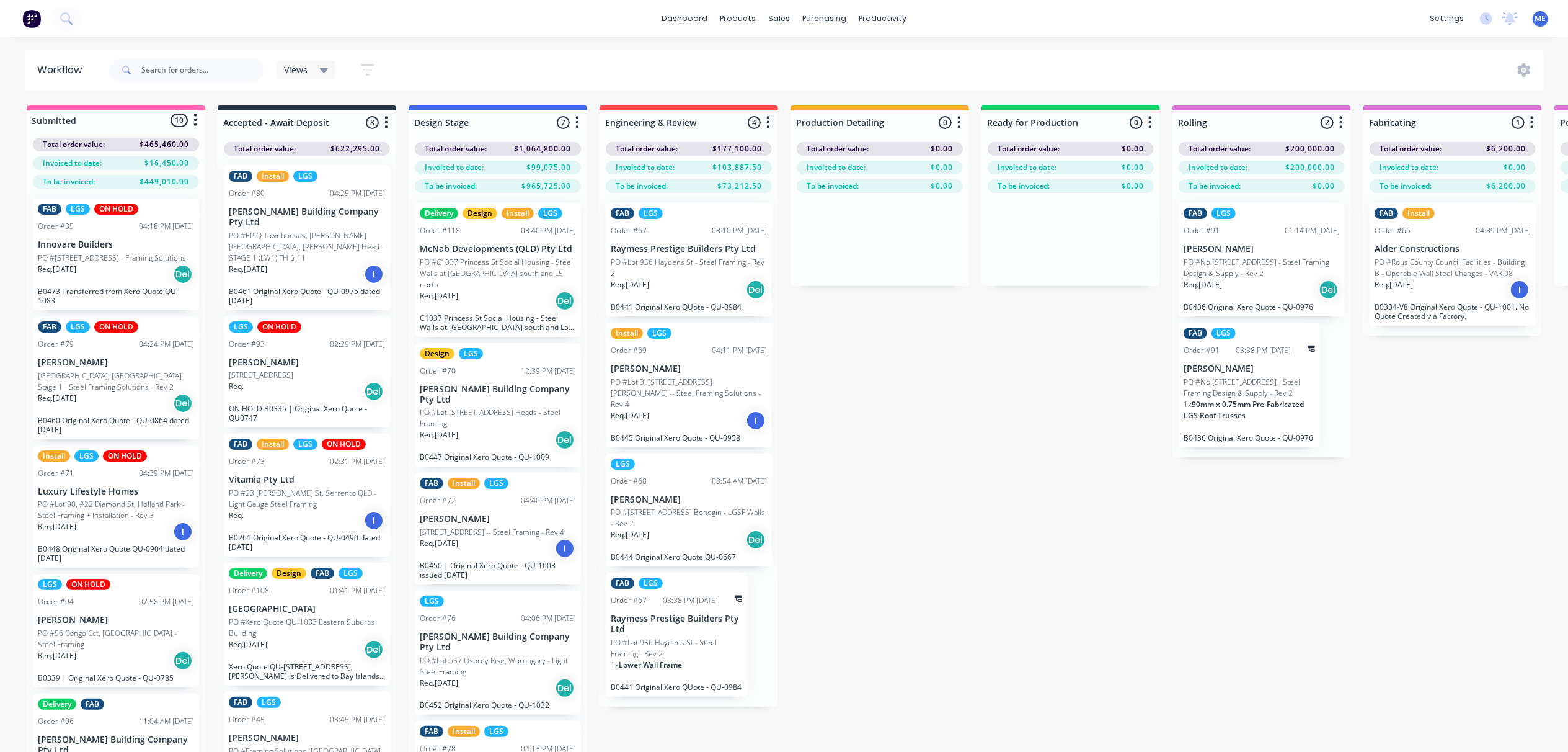
click at [1042, 559] on div "Submitted 10 Status colour #FF69B4 hex #FF69B4 Save Cancel Summaries Total orde…" at bounding box center [1294, 451] width 2607 height 691
click at [931, 517] on div "Submitted 10 Status colour #FF69B4 hex #FF69B4 Save Cancel Summaries Total orde…" at bounding box center [1294, 451] width 2607 height 691
drag, startPoint x: 931, startPoint y: 517, endPoint x: 901, endPoint y: 402, distance: 118.8
click at [901, 402] on div "Submitted 10 Status colour #FF69B4 hex #FF69B4 Save Cancel Summaries Total orde…" at bounding box center [1294, 451] width 2607 height 691
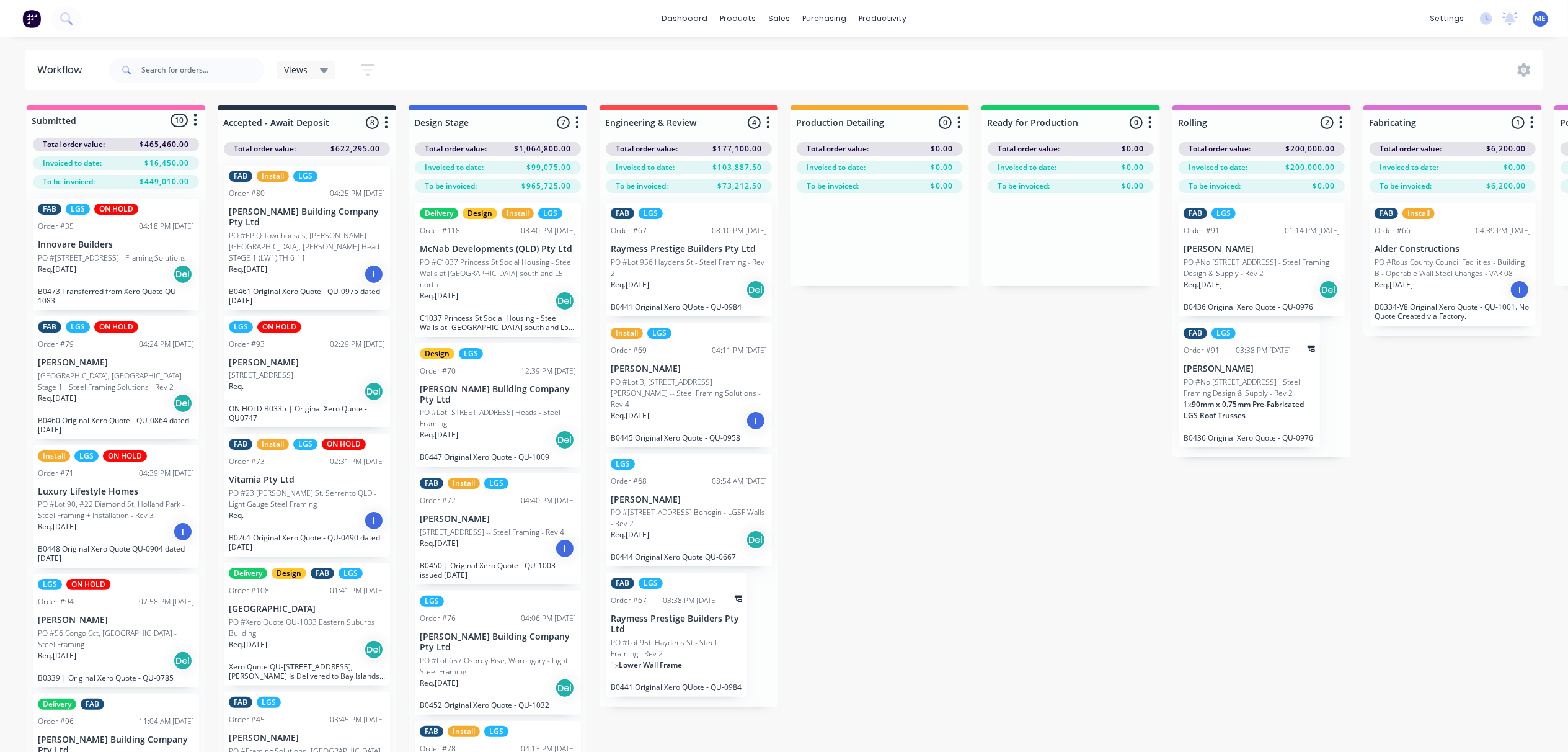
click at [901, 402] on div "Submitted 10 Status colour #FF69B4 hex #FF69B4 Save Cancel Summaries Total orde…" at bounding box center [1294, 451] width 2607 height 691
click at [901, 407] on div "Submitted 10 Status colour #FF69B4 hex #FF69B4 Save Cancel Summaries Total orde…" at bounding box center [1294, 451] width 2607 height 691
click at [970, 447] on div "Submitted 10 Status colour #FF69B4 hex #FF69B4 Save Cancel Summaries Total orde…" at bounding box center [1294, 451] width 2607 height 691
click at [943, 475] on div "Submitted 10 Status colour #FF69B4 hex #FF69B4 Save Cancel Summaries Total orde…" at bounding box center [1294, 451] width 2607 height 691
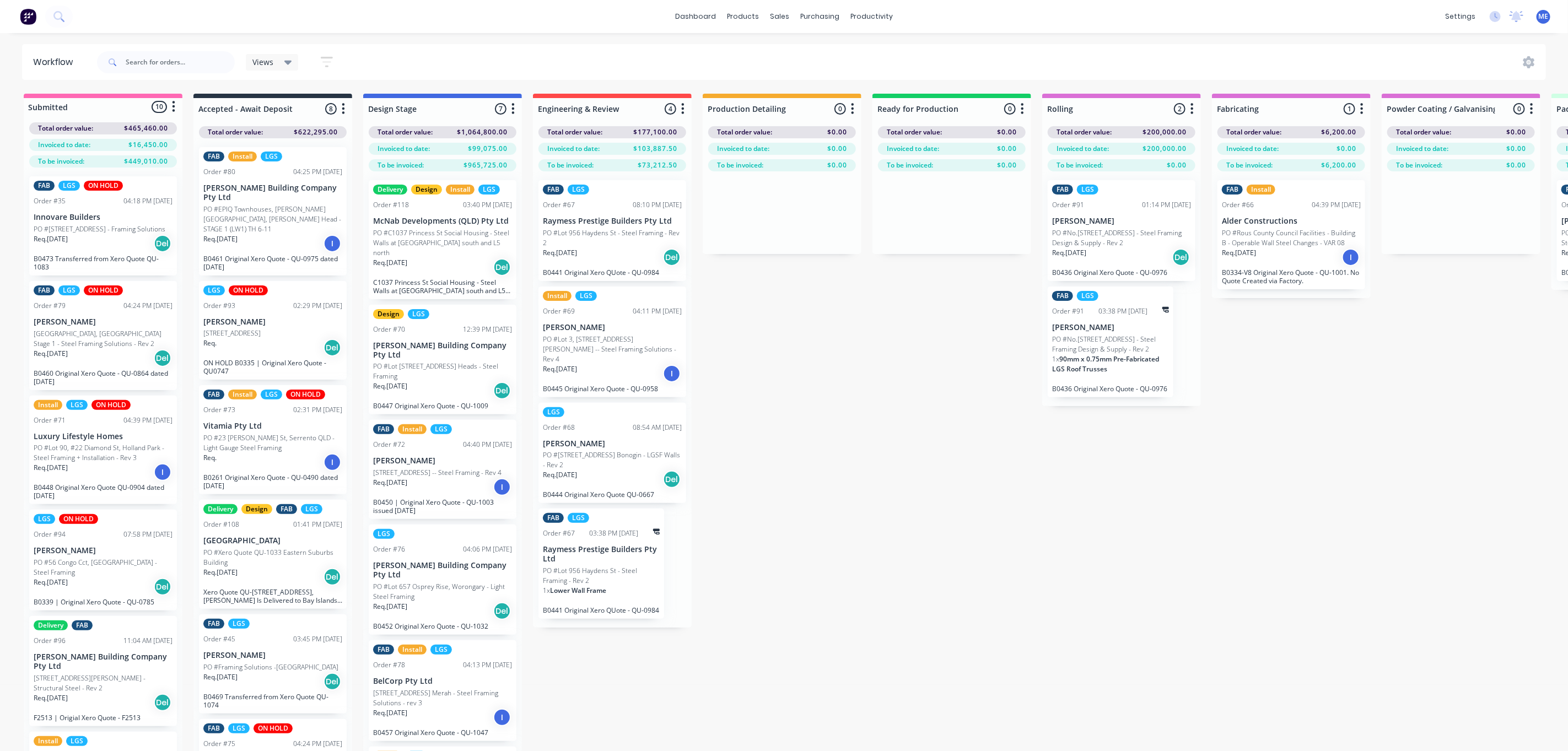
click at [907, 403] on div "Submitted 10 Status colour #FF69B4 hex #FF69B4 Save Cancel Summaries Total orde…" at bounding box center [1151, 442] width 2318 height 696
click at [825, 523] on div "Submitted 10 Status colour #FF69B4 hex #FF69B4 Save Cancel Summaries Total orde…" at bounding box center [1151, 442] width 2318 height 696
click at [893, 75] on div "Planner" at bounding box center [887, 75] width 26 height 10
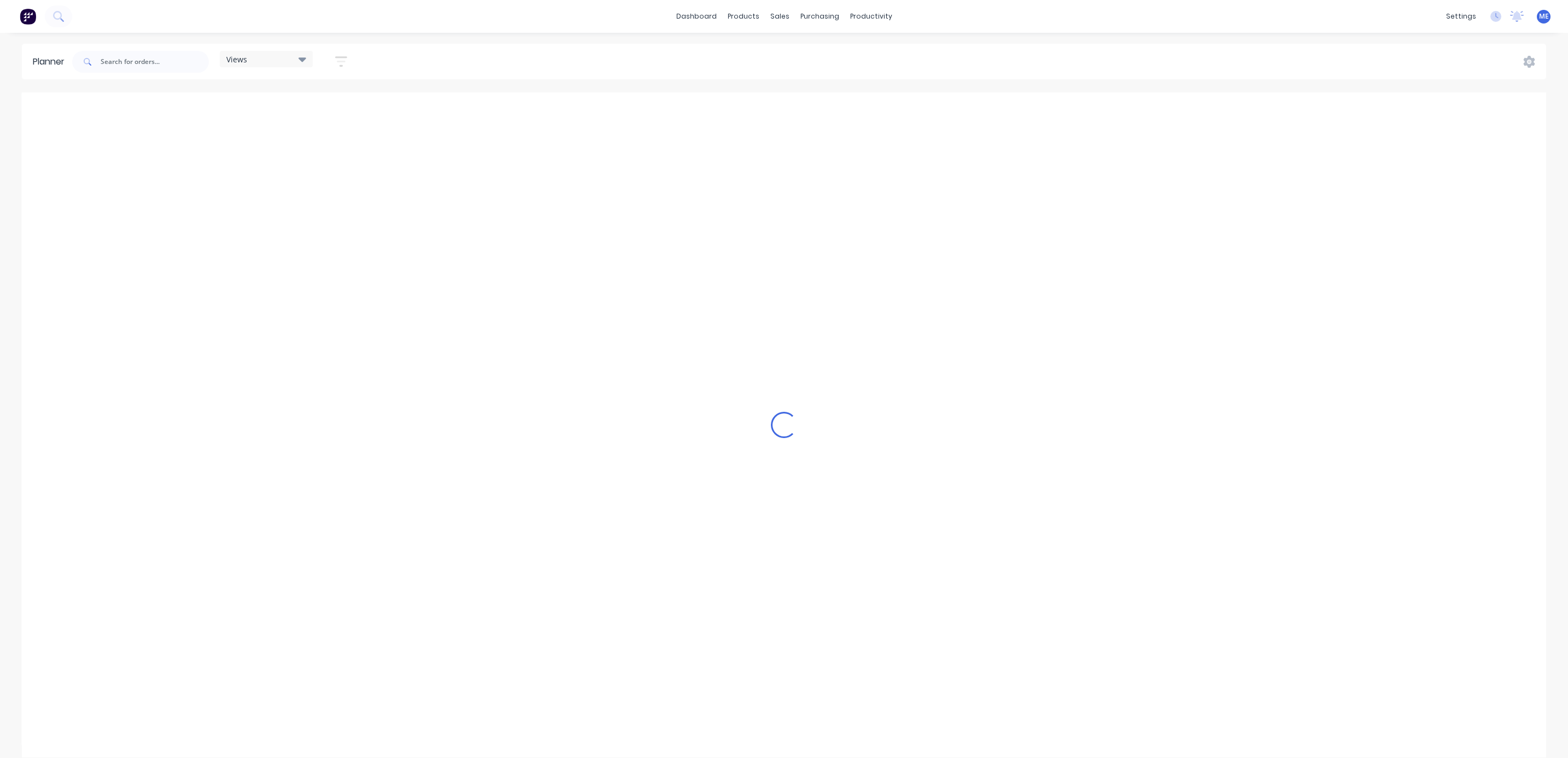
scroll to position [0, 248]
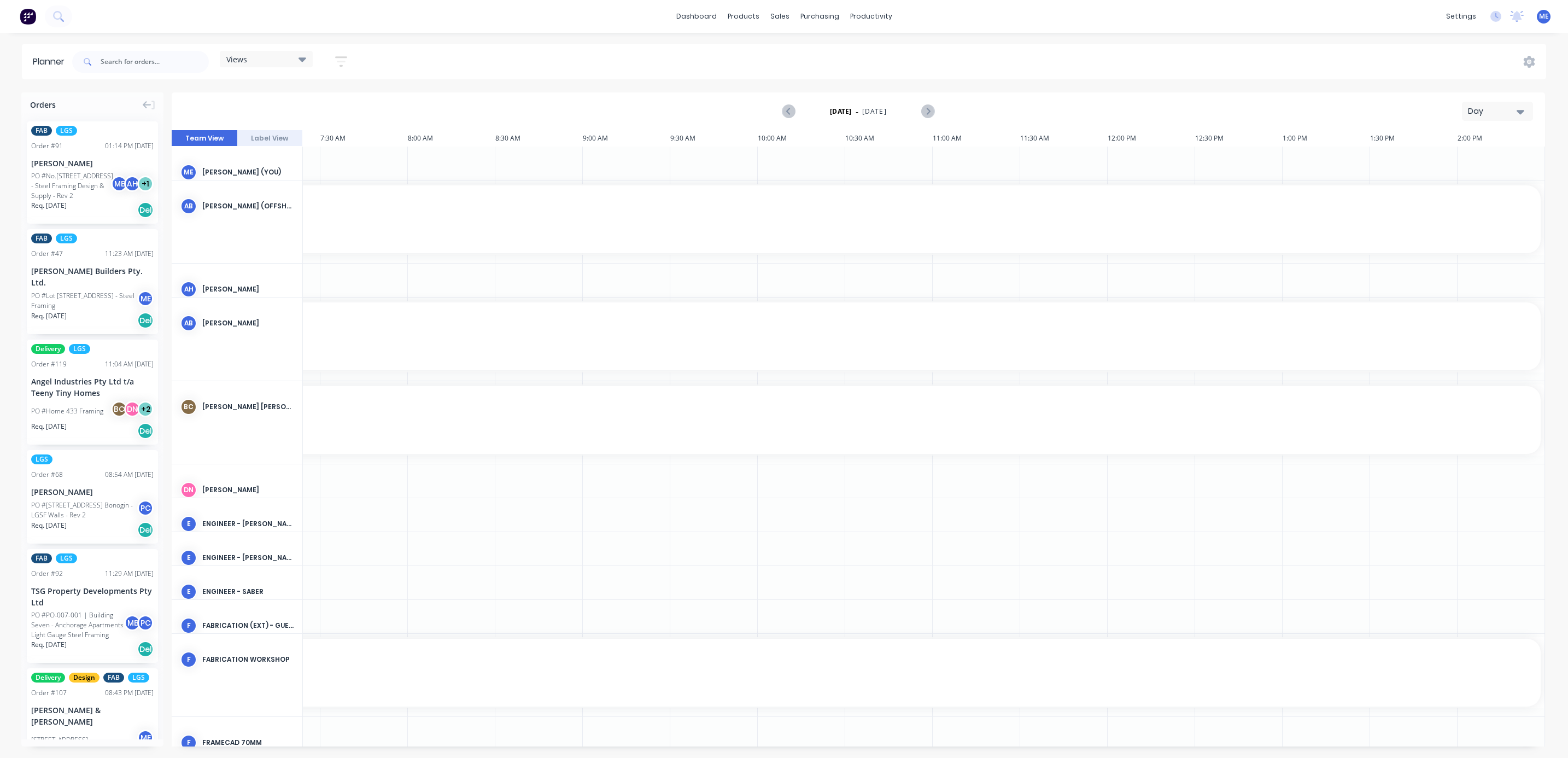
click at [1393, 109] on div "Day" at bounding box center [1493, 111] width 51 height 12
click at [1393, 158] on div "Week" at bounding box center [1478, 163] width 108 height 22
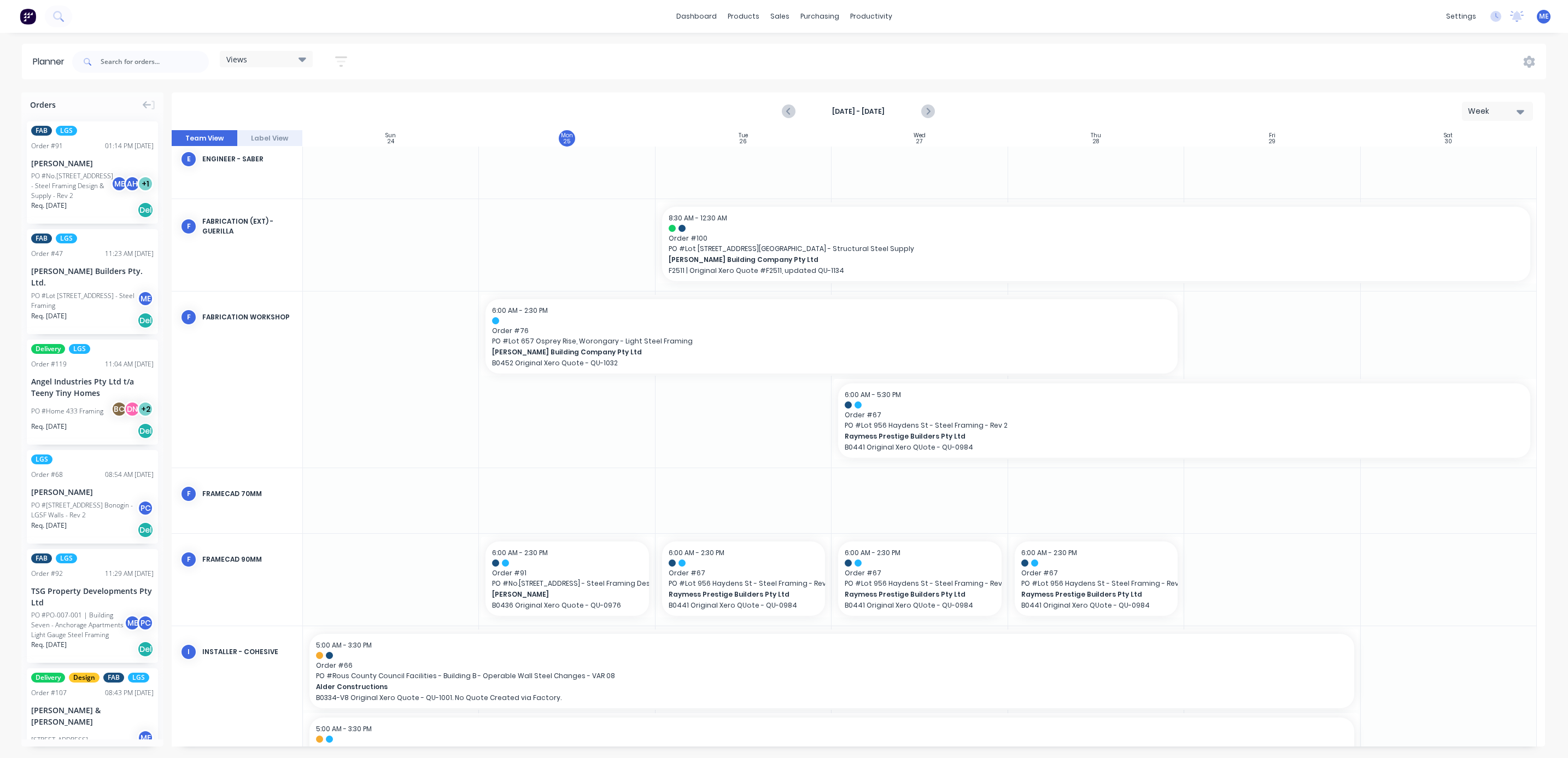
scroll to position [656, 0]
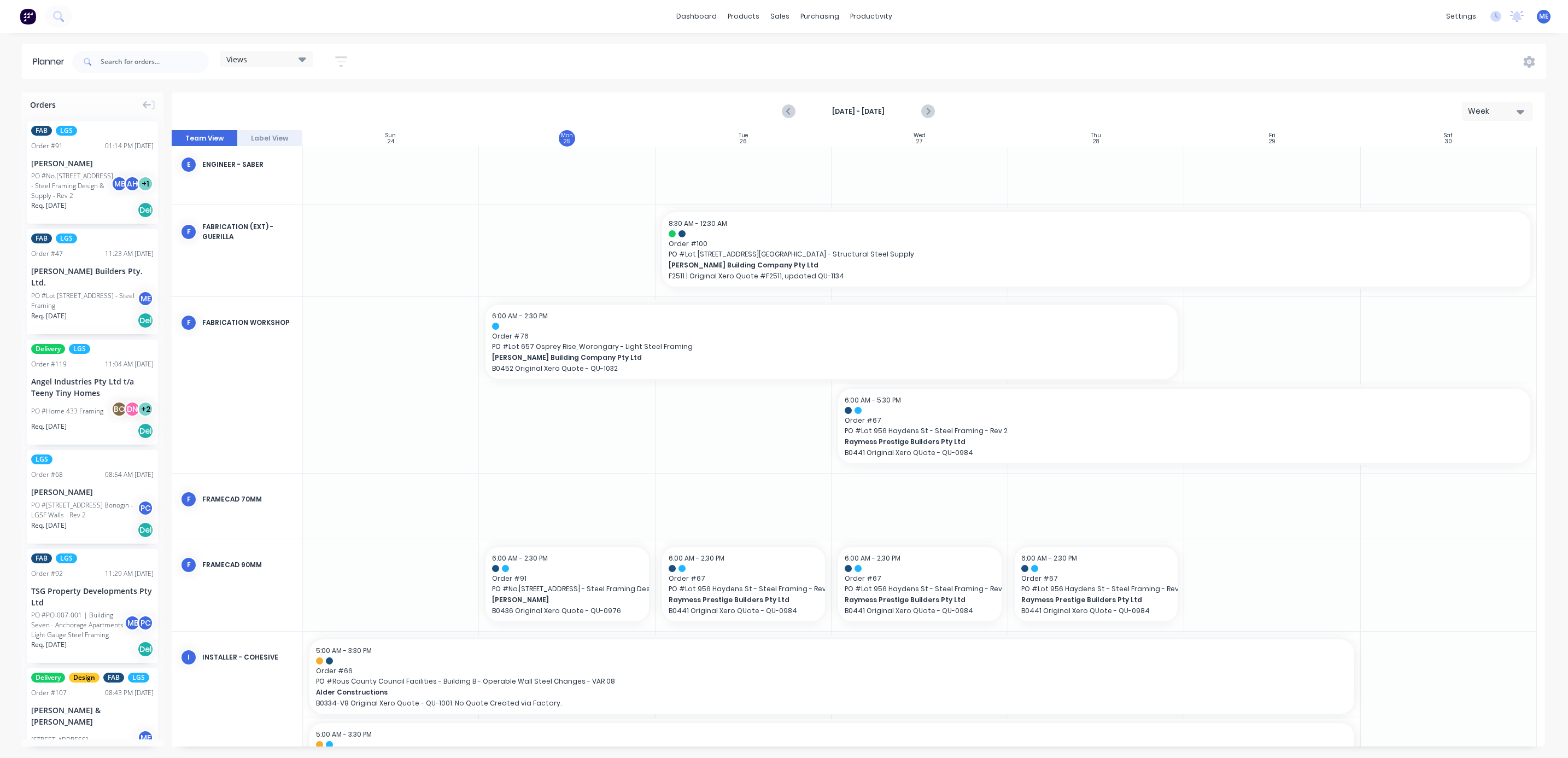
click at [266, 60] on div "Views" at bounding box center [266, 59] width 80 height 10
click at [255, 180] on button "ENGINEERING (EXTERNAL)" at bounding box center [286, 184] width 116 height 13
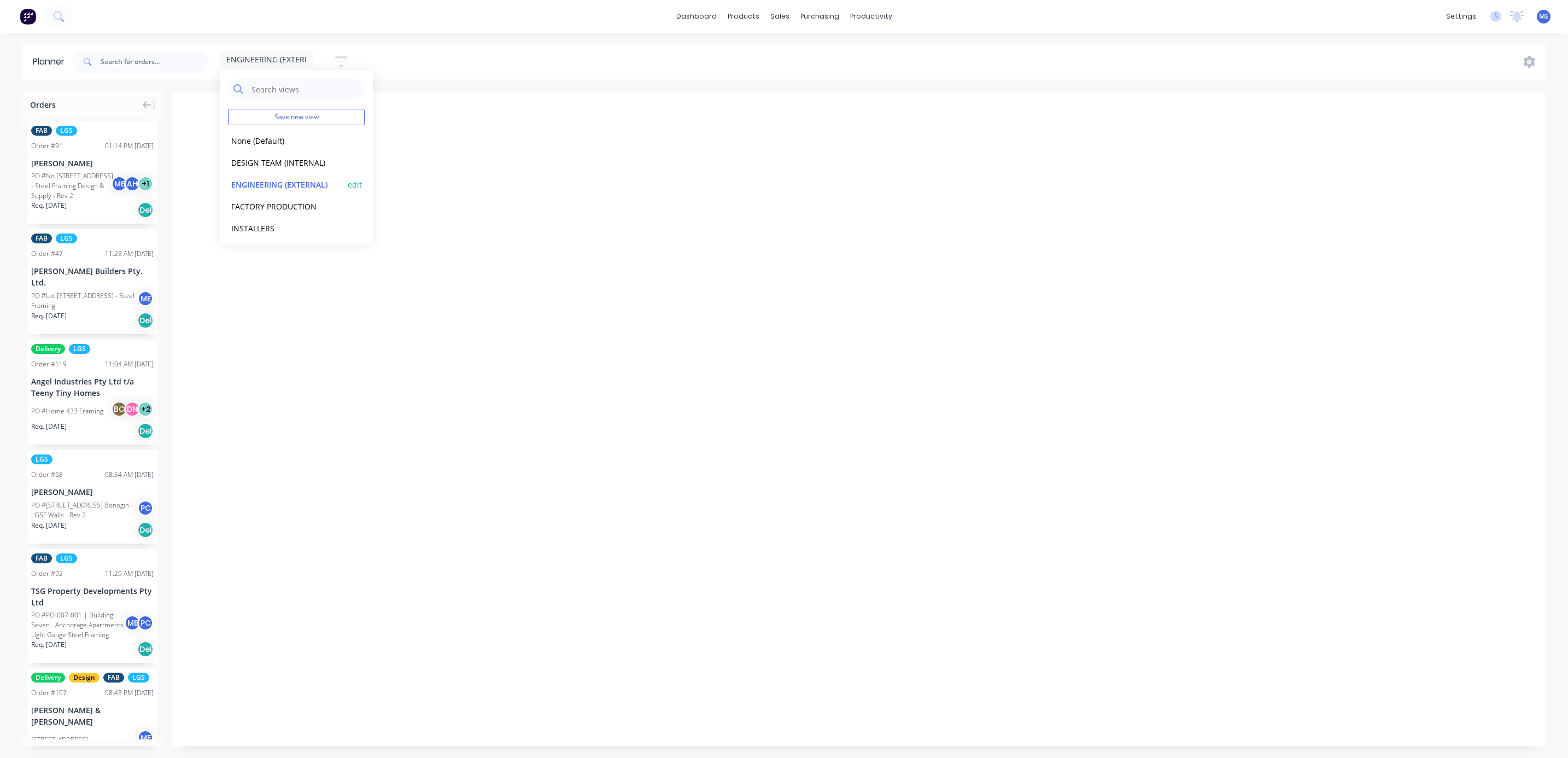
scroll to position [0, 248]
click at [422, 673] on div at bounding box center [452, 664] width 88 height 148
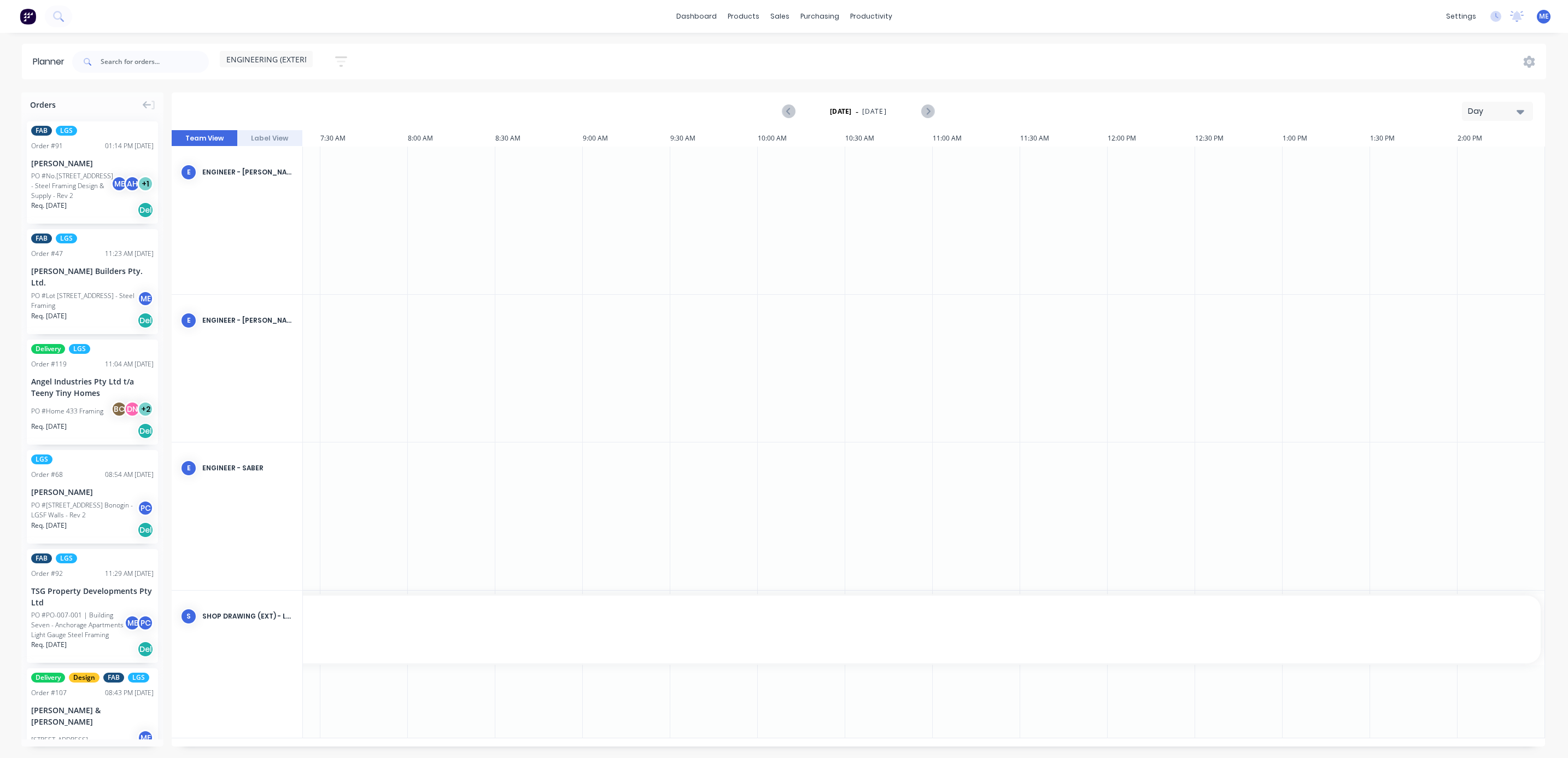
click at [1393, 110] on div "Day" at bounding box center [1493, 111] width 51 height 12
click at [1393, 158] on div "Week" at bounding box center [1478, 163] width 108 height 22
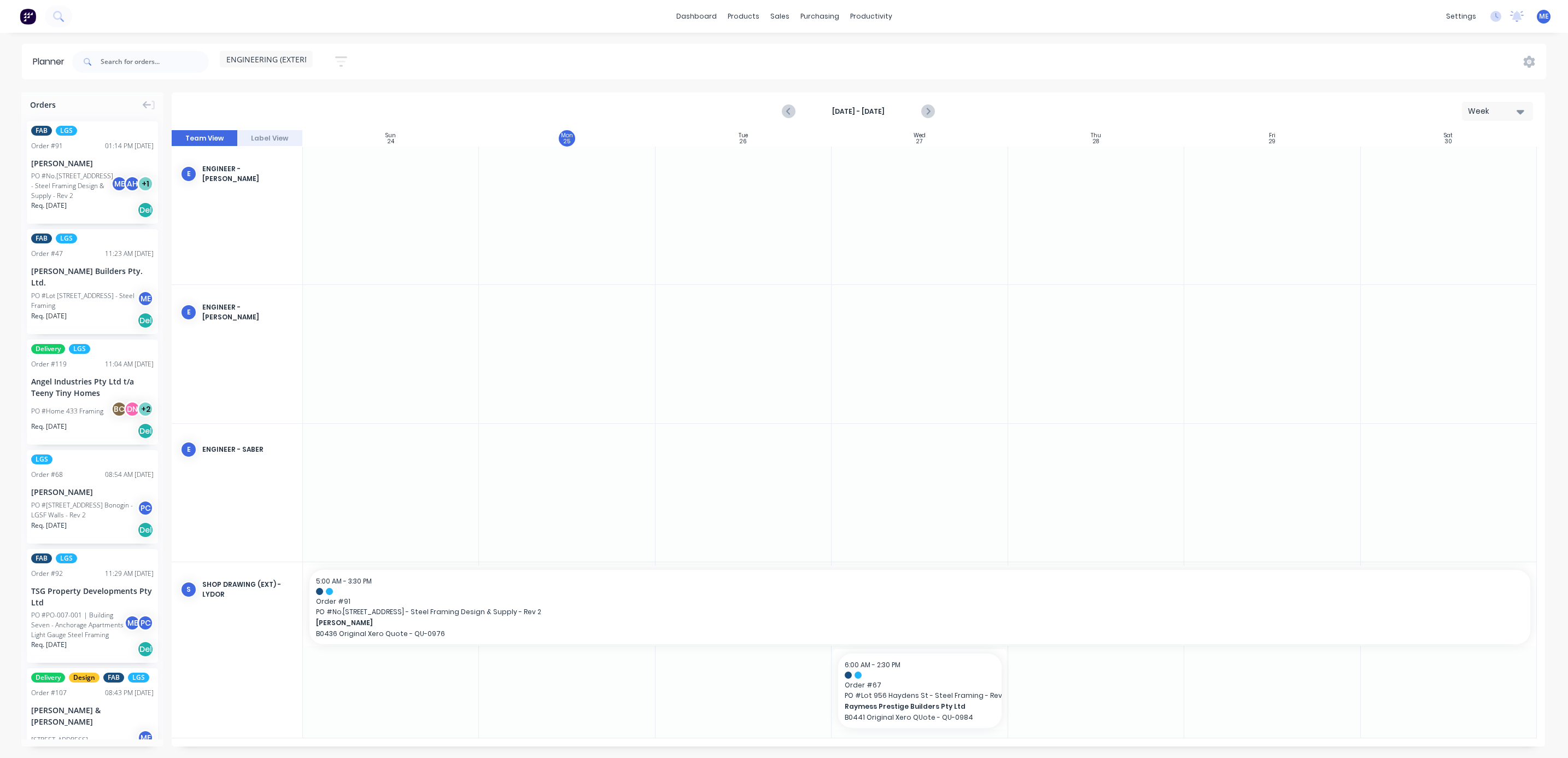
click at [284, 55] on span "ENGINEERING (EXTERNAL)" at bounding box center [274, 59] width 95 height 12
click at [265, 205] on button "FACTORY PRODUCTION" at bounding box center [286, 206] width 116 height 13
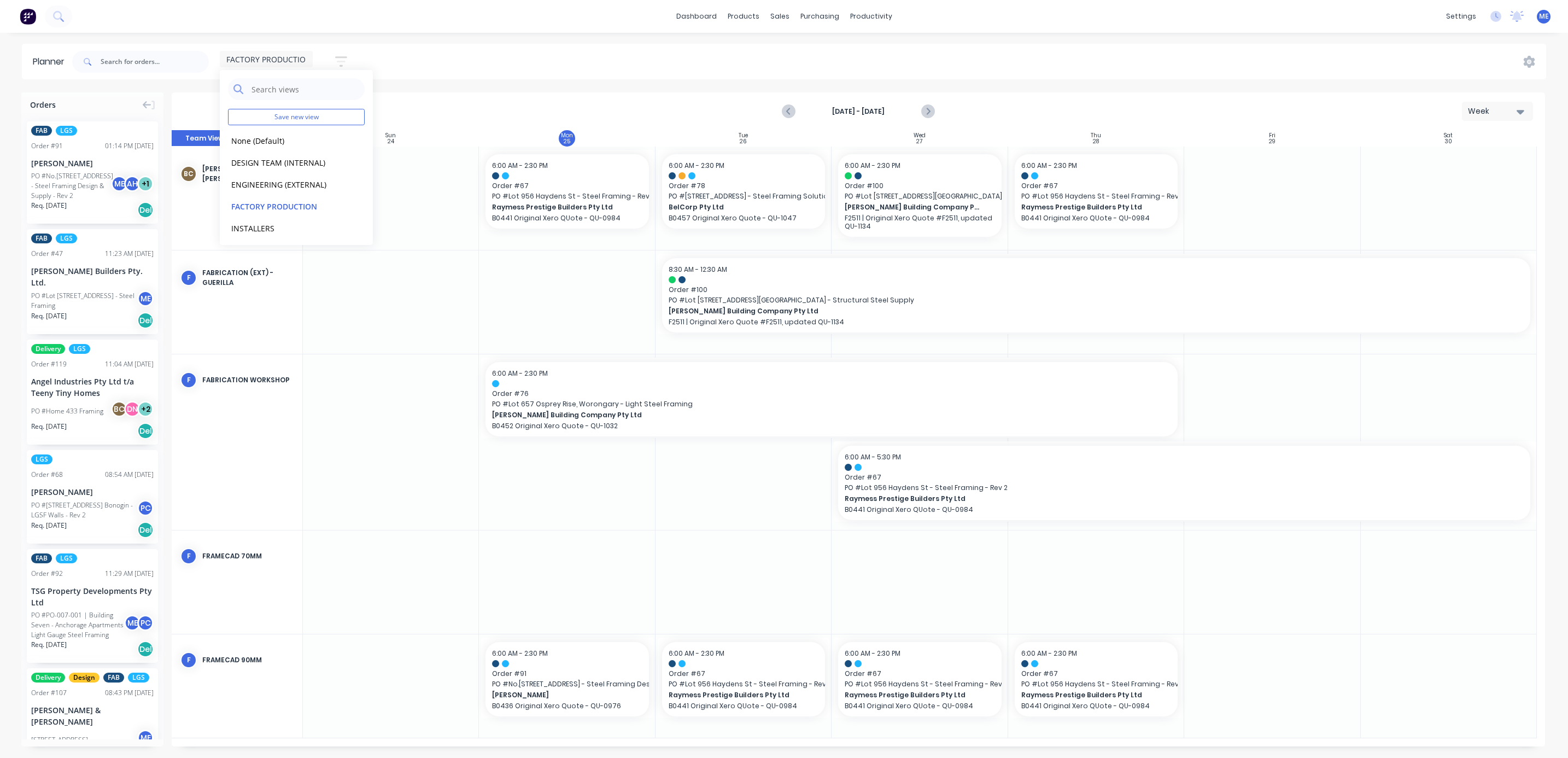
click at [659, 88] on div "Planner FACTORY PRODUCTION Save new view None (Default) edit DESIGN TEAM (INTER…" at bounding box center [784, 401] width 1568 height 714
click at [276, 58] on span "FACTORY PRODUCTION" at bounding box center [269, 59] width 85 height 12
click at [250, 222] on button "INSTALLERS" at bounding box center [286, 228] width 116 height 13
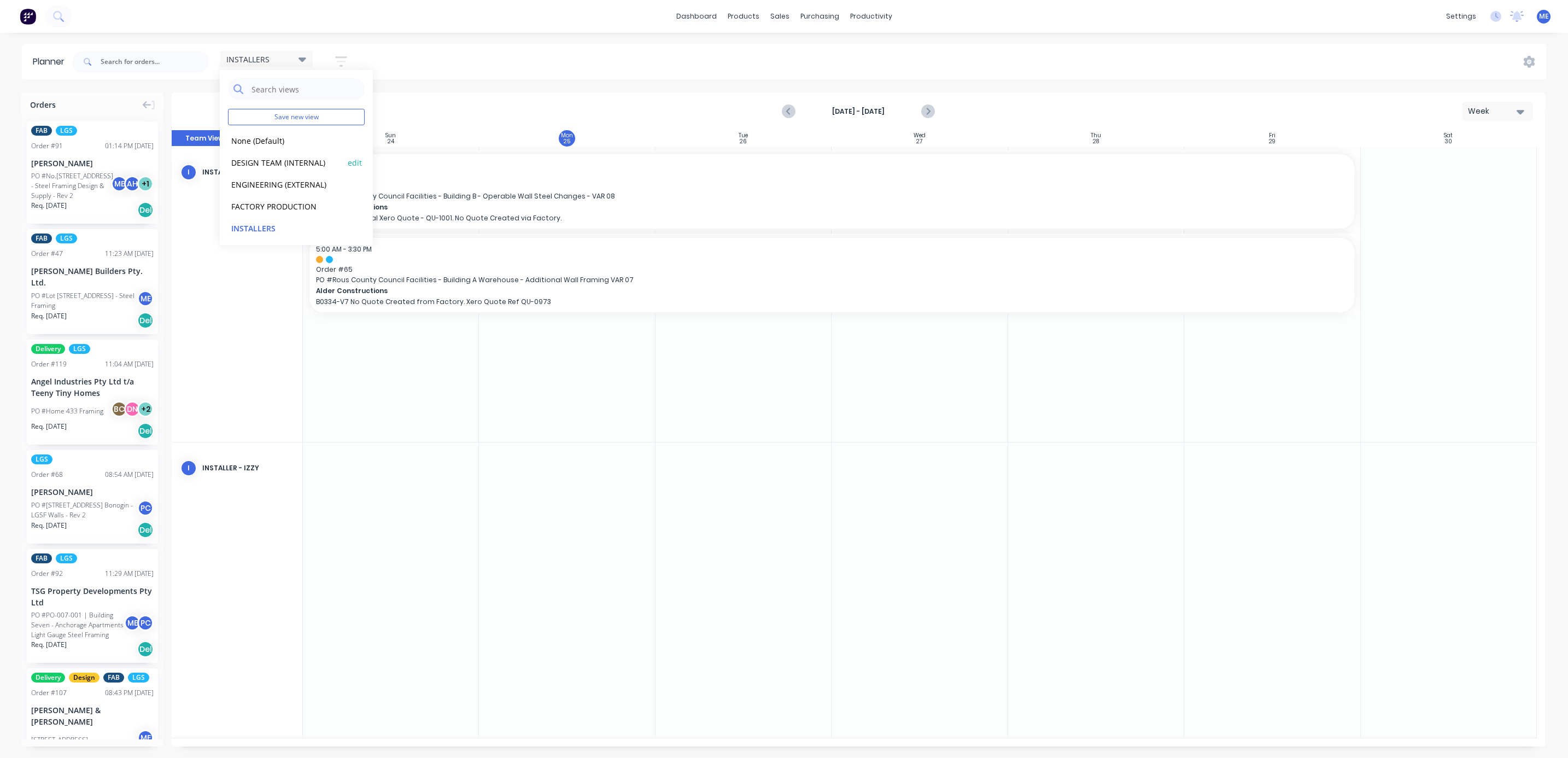
click at [274, 163] on button "DESIGN TEAM (INTERNAL)" at bounding box center [286, 162] width 116 height 13
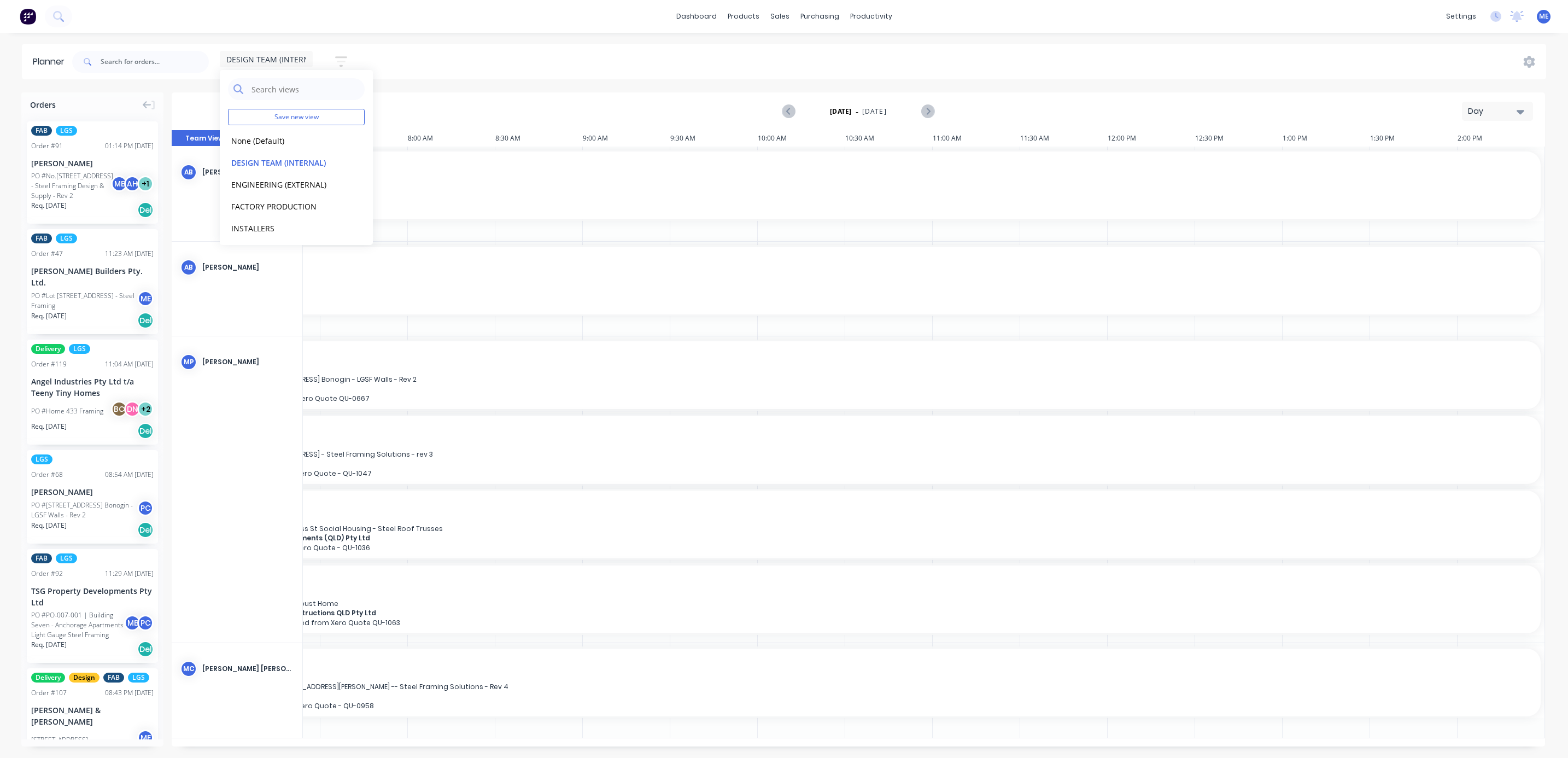
click at [519, 96] on div "Monday - 25/08/25 Day" at bounding box center [858, 111] width 1371 height 35
click at [1393, 112] on div "Day" at bounding box center [1493, 111] width 51 height 12
click at [1393, 161] on div "Week" at bounding box center [1478, 163] width 108 height 22
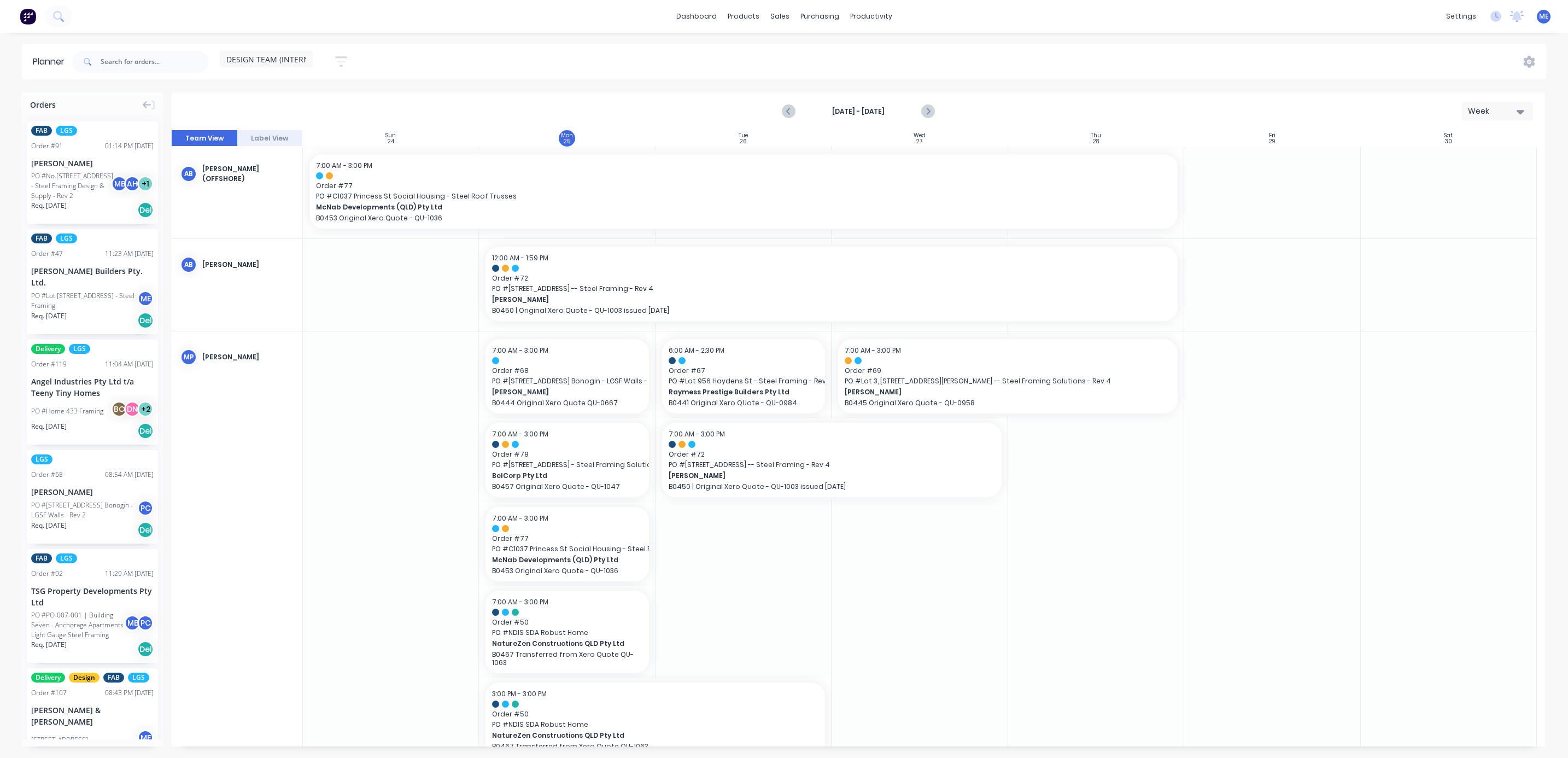
click at [281, 60] on span "DESIGN TEAM (INTERNAL)" at bounding box center [273, 59] width 94 height 12
click at [282, 181] on button "ENGINEERING (EXTERNAL)" at bounding box center [286, 184] width 116 height 13
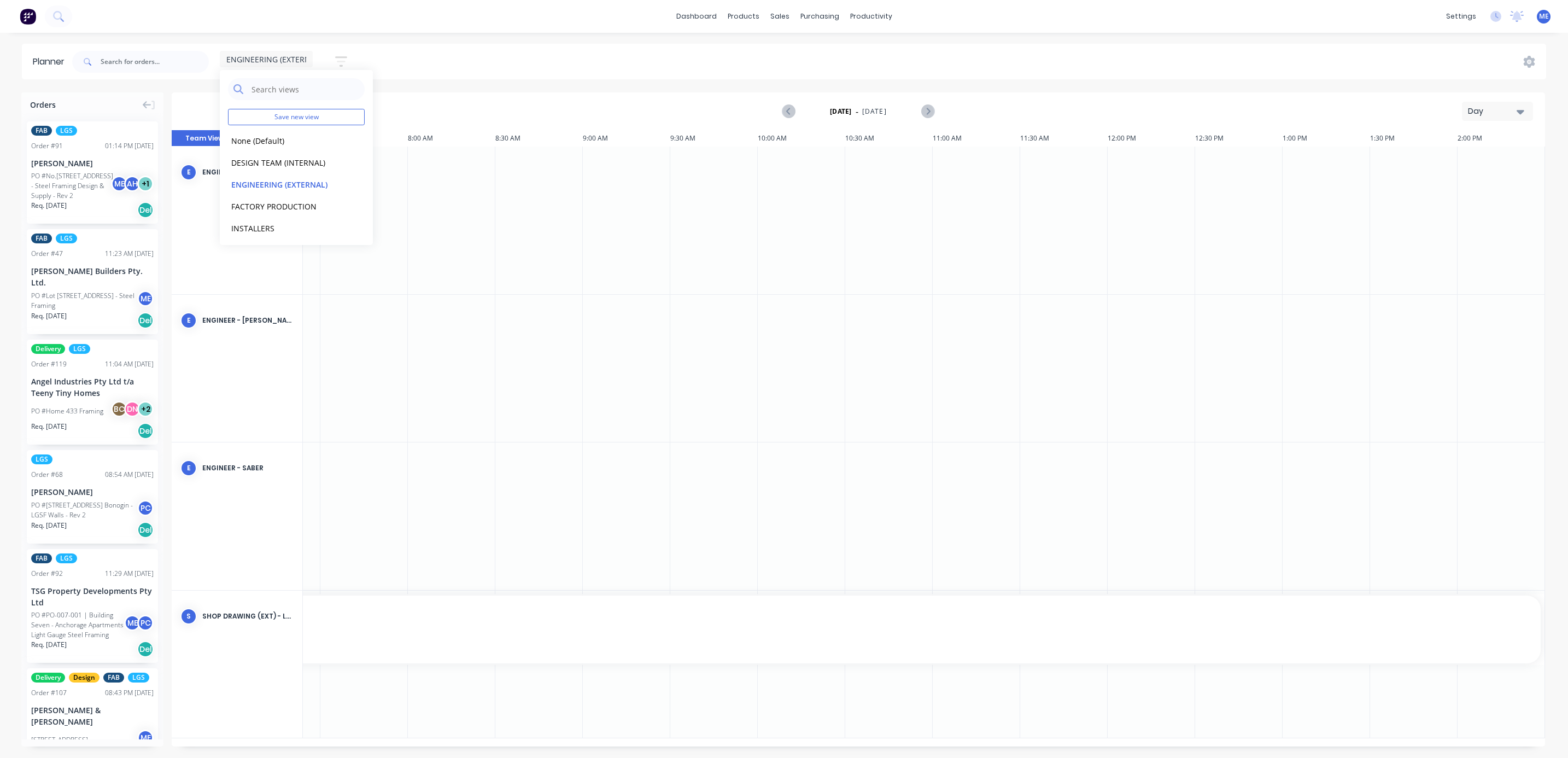
click at [1393, 108] on div "Day" at bounding box center [1493, 111] width 51 height 12
click at [1393, 164] on div "Week" at bounding box center [1478, 163] width 108 height 22
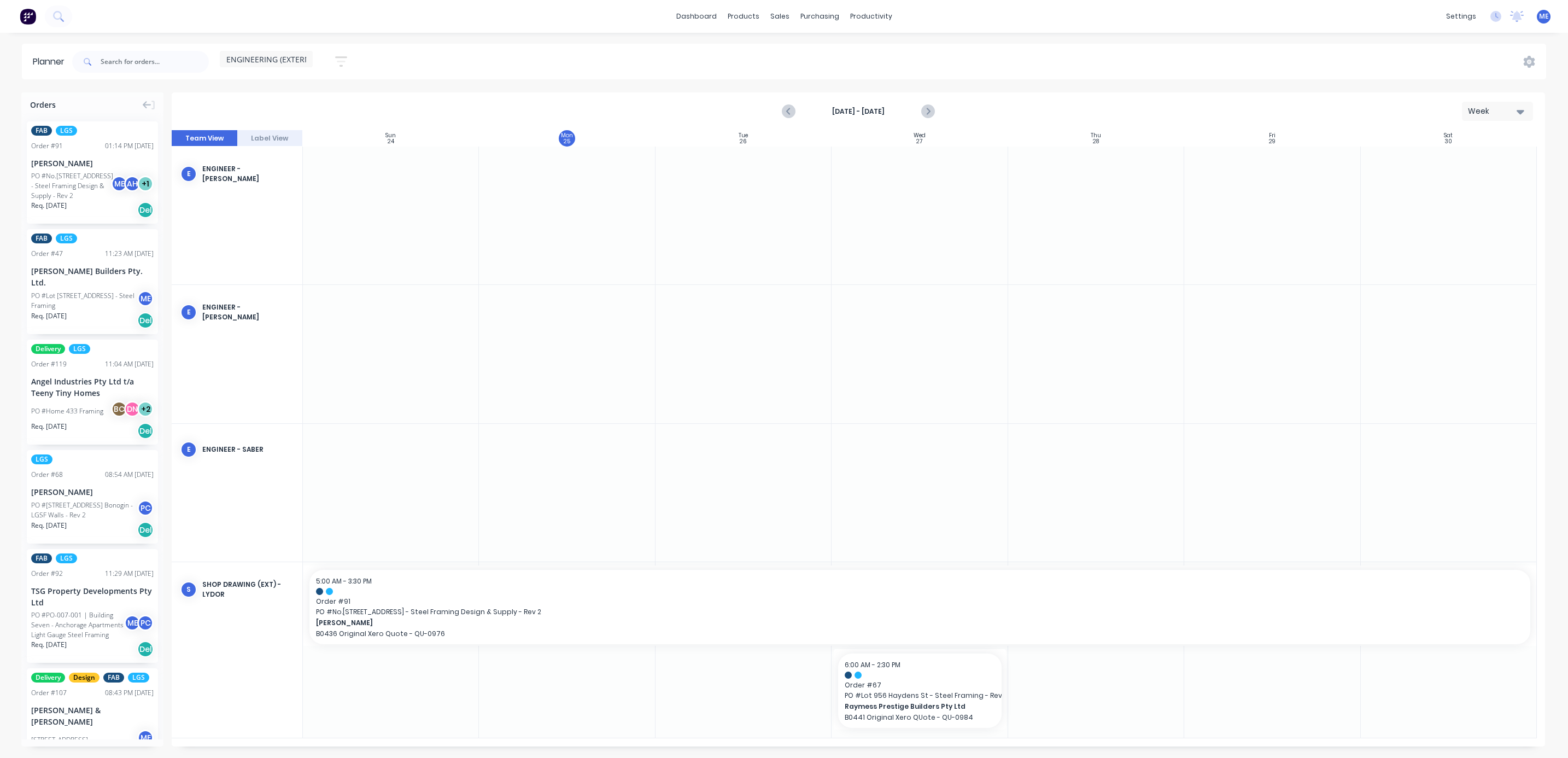
click at [270, 57] on span "ENGINEERING (EXTERNAL)" at bounding box center [274, 59] width 95 height 12
click at [261, 203] on button "FACTORY PRODUCTION" at bounding box center [286, 206] width 116 height 13
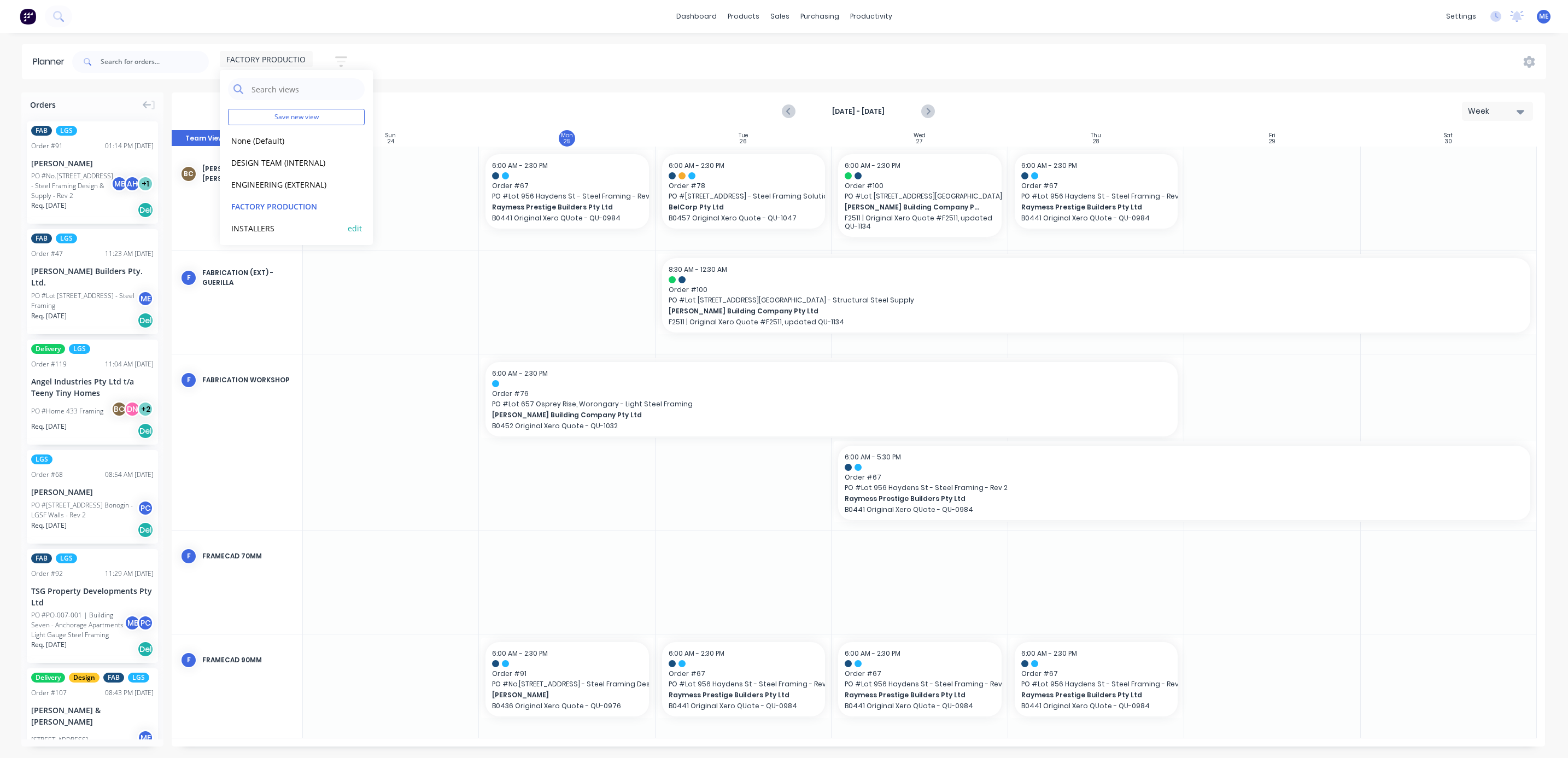
click at [261, 225] on button "INSTALLERS" at bounding box center [286, 228] width 116 height 13
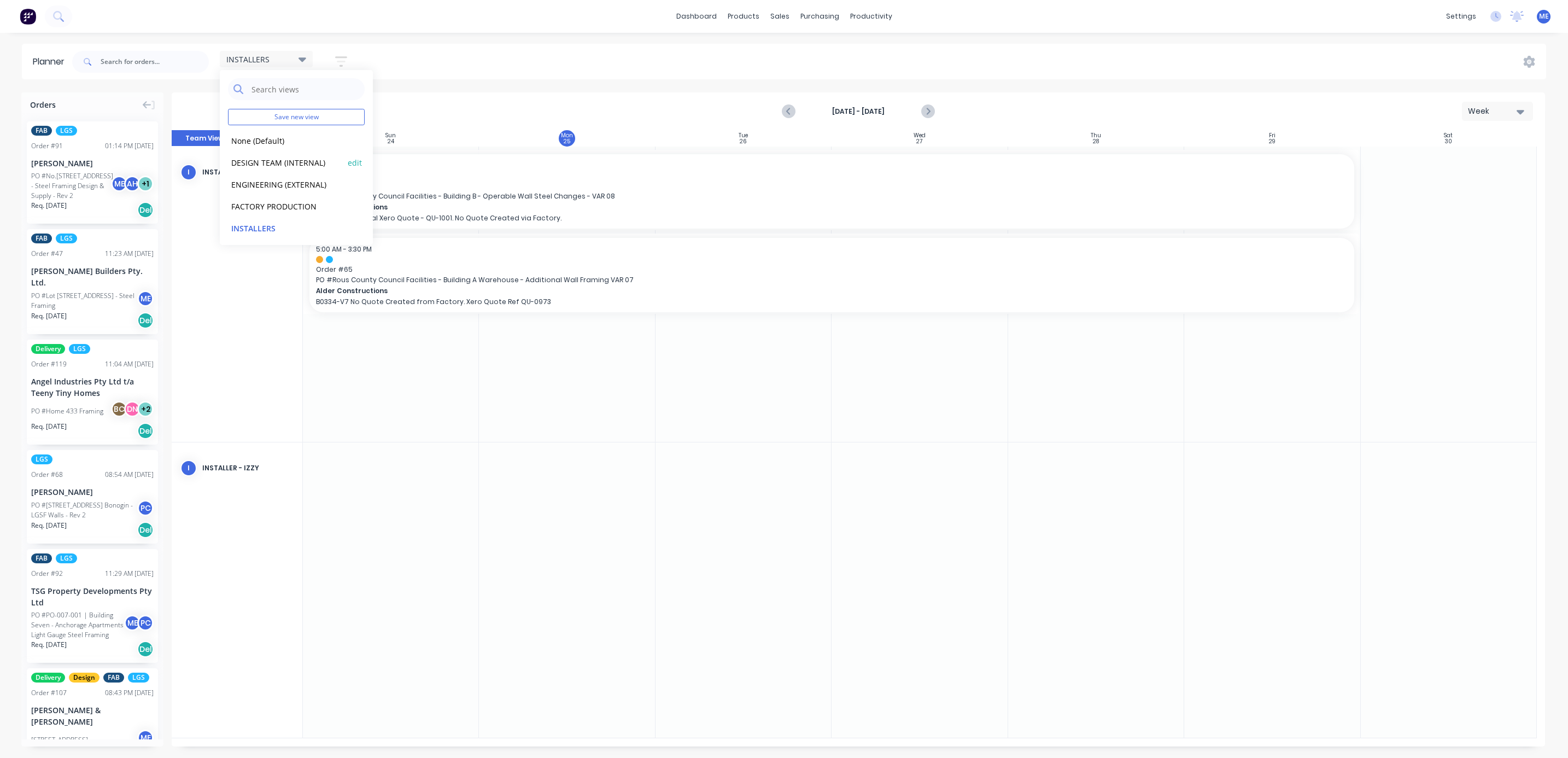
click at [258, 160] on button "DESIGN TEAM (INTERNAL)" at bounding box center [286, 162] width 116 height 13
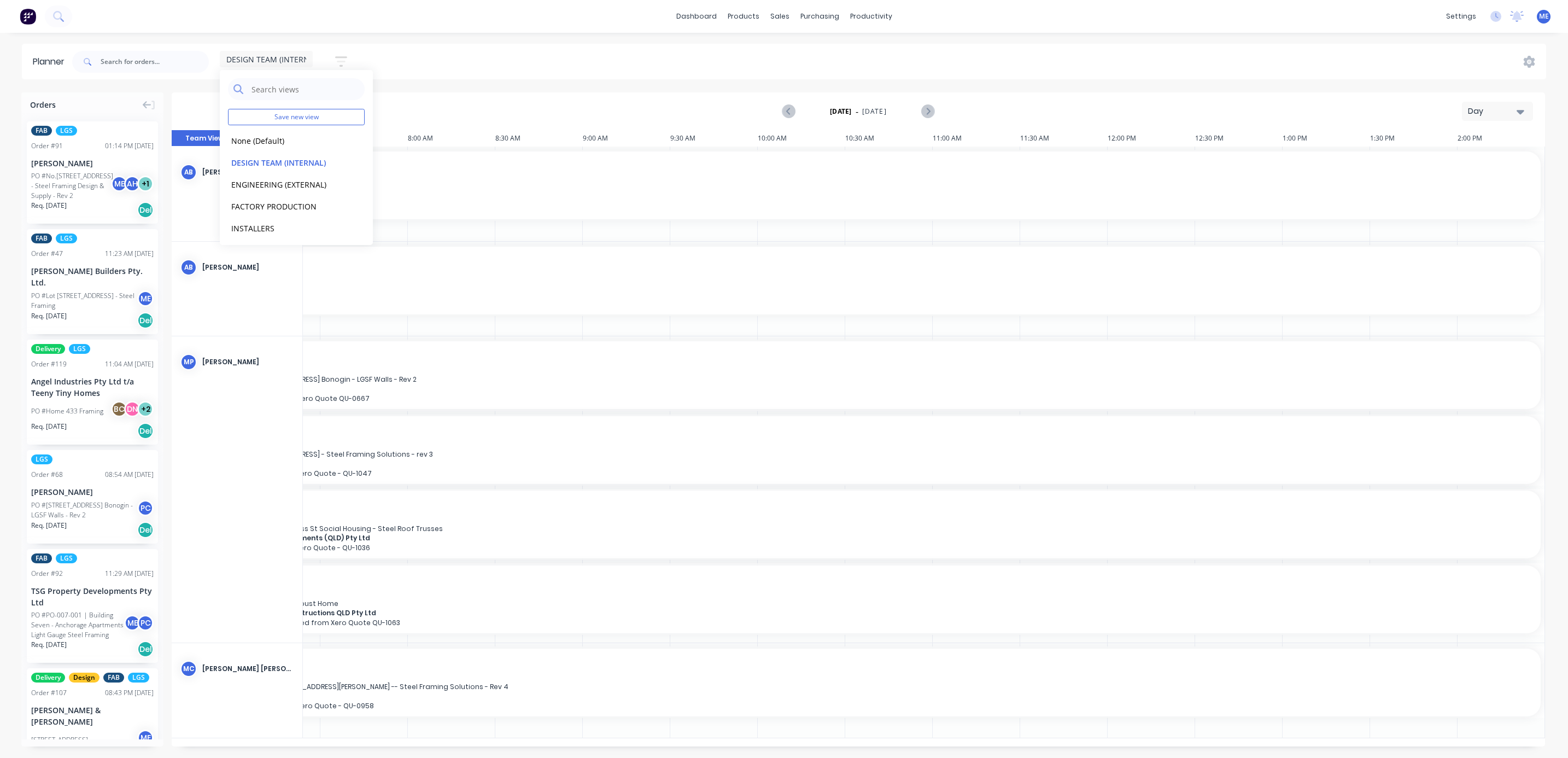
click at [1393, 113] on div "Day" at bounding box center [1493, 111] width 51 height 12
click at [1393, 158] on div "Week" at bounding box center [1478, 163] width 108 height 22
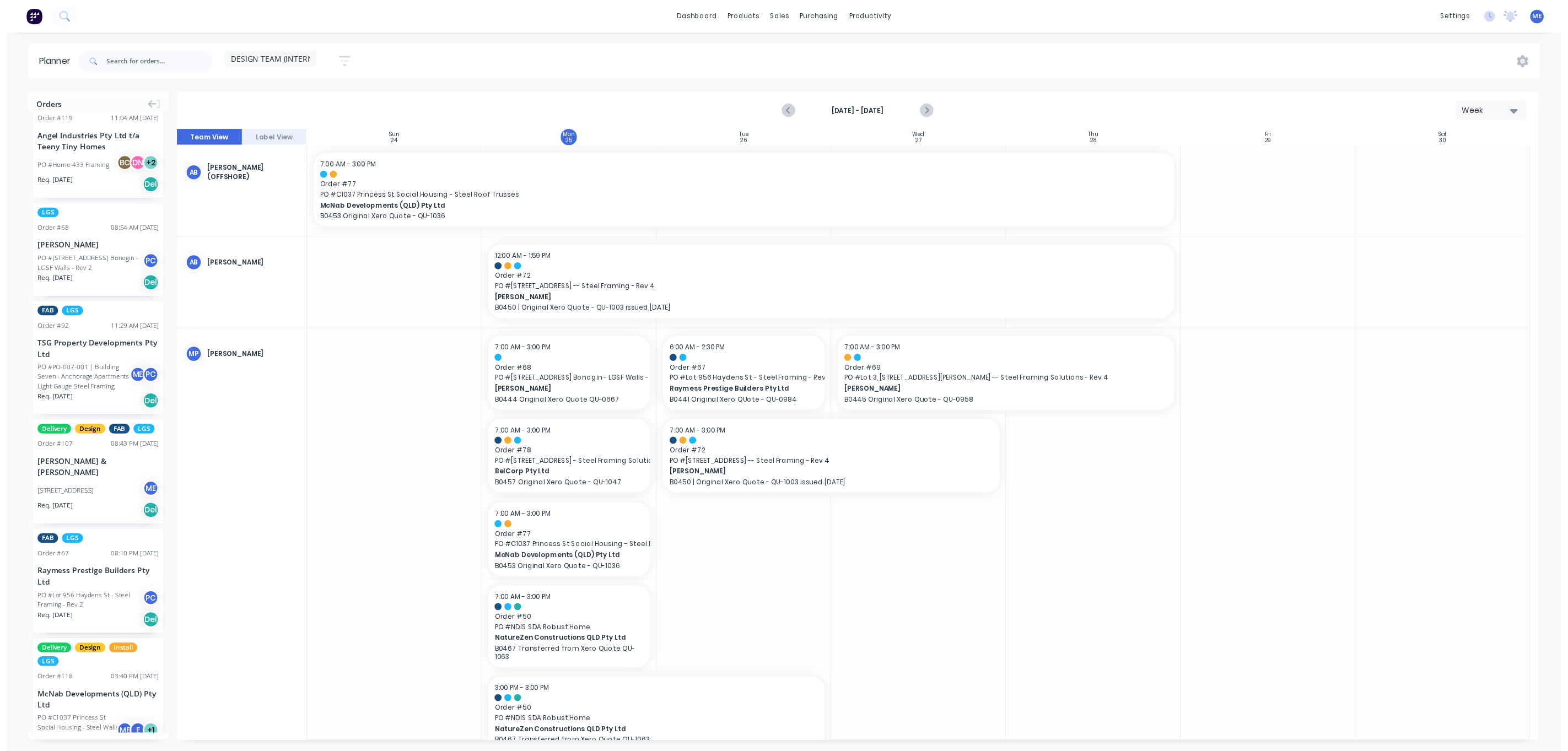
scroll to position [0, 0]
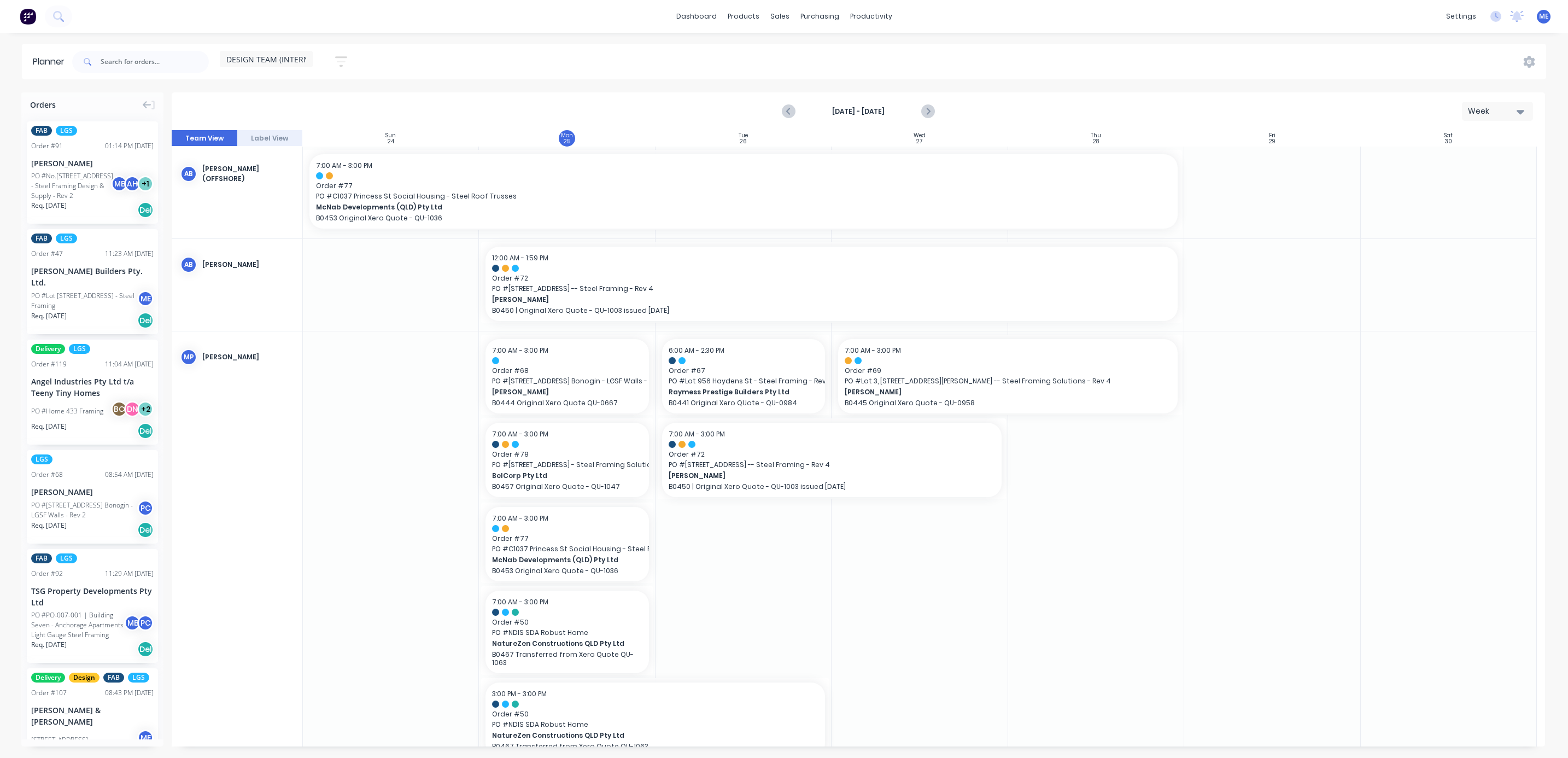
click at [657, 66] on div "DESIGN TEAM (INTERNAL) Save new view None (Default) edit DESIGN TEAM (INTERNAL)…" at bounding box center [808, 62] width 1476 height 33
drag, startPoint x: 570, startPoint y: 68, endPoint x: 579, endPoint y: 74, distance: 10.8
click at [579, 74] on div "DESIGN TEAM (INTERNAL) Save new view None (Default) edit DESIGN TEAM (INTERNAL)…" at bounding box center [808, 62] width 1476 height 33
click at [697, 52] on div "DESIGN TEAM (INTERNAL) Save new view None (Default) edit DESIGN TEAM (INTERNAL)…" at bounding box center [808, 62] width 1476 height 33
click at [730, 75] on div "DESIGN TEAM (INTERNAL) Save new view None (Default) edit DESIGN TEAM (INTERNAL)…" at bounding box center [808, 62] width 1476 height 33
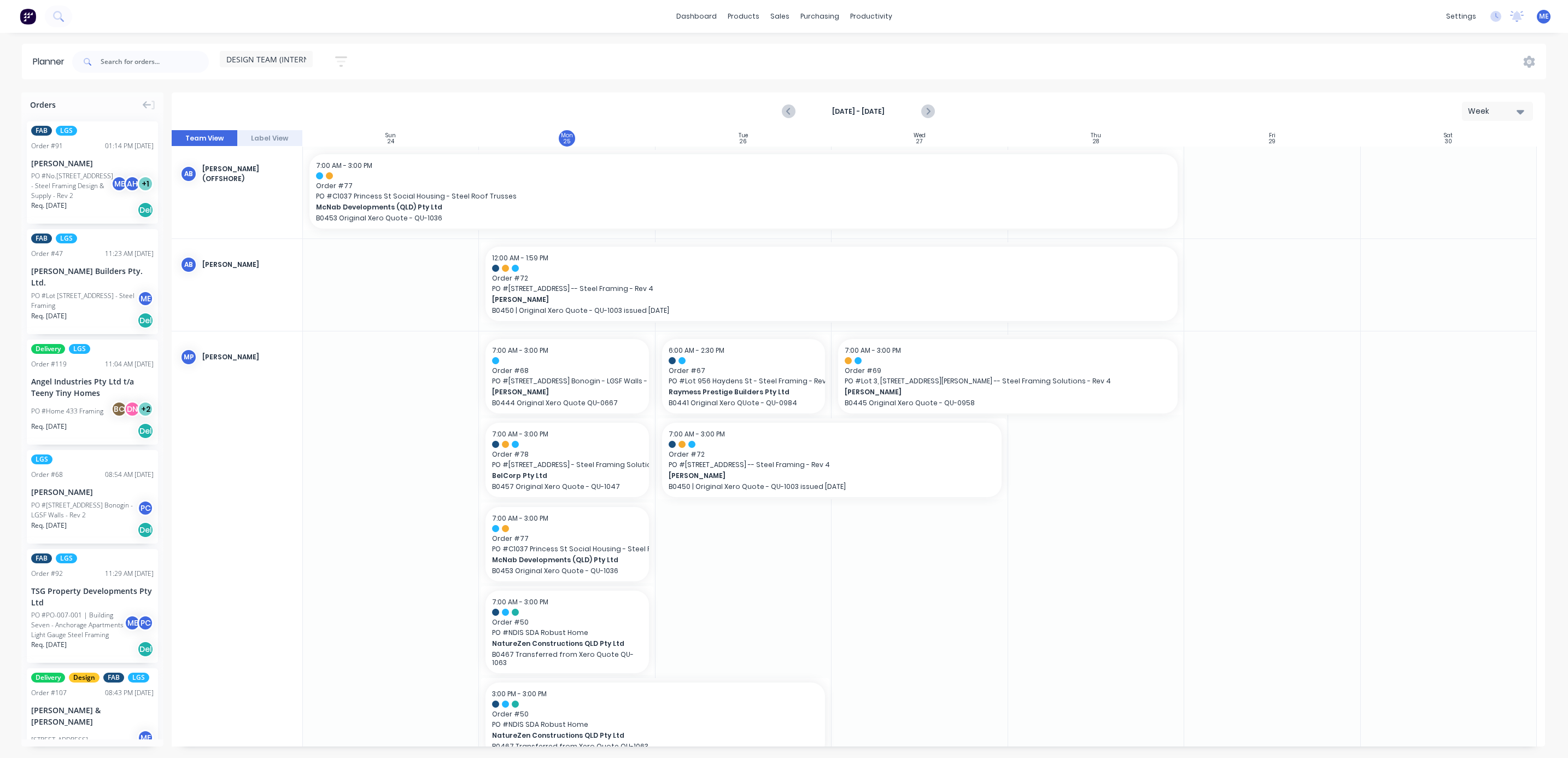
click at [17, 15] on button at bounding box center [28, 16] width 23 height 22
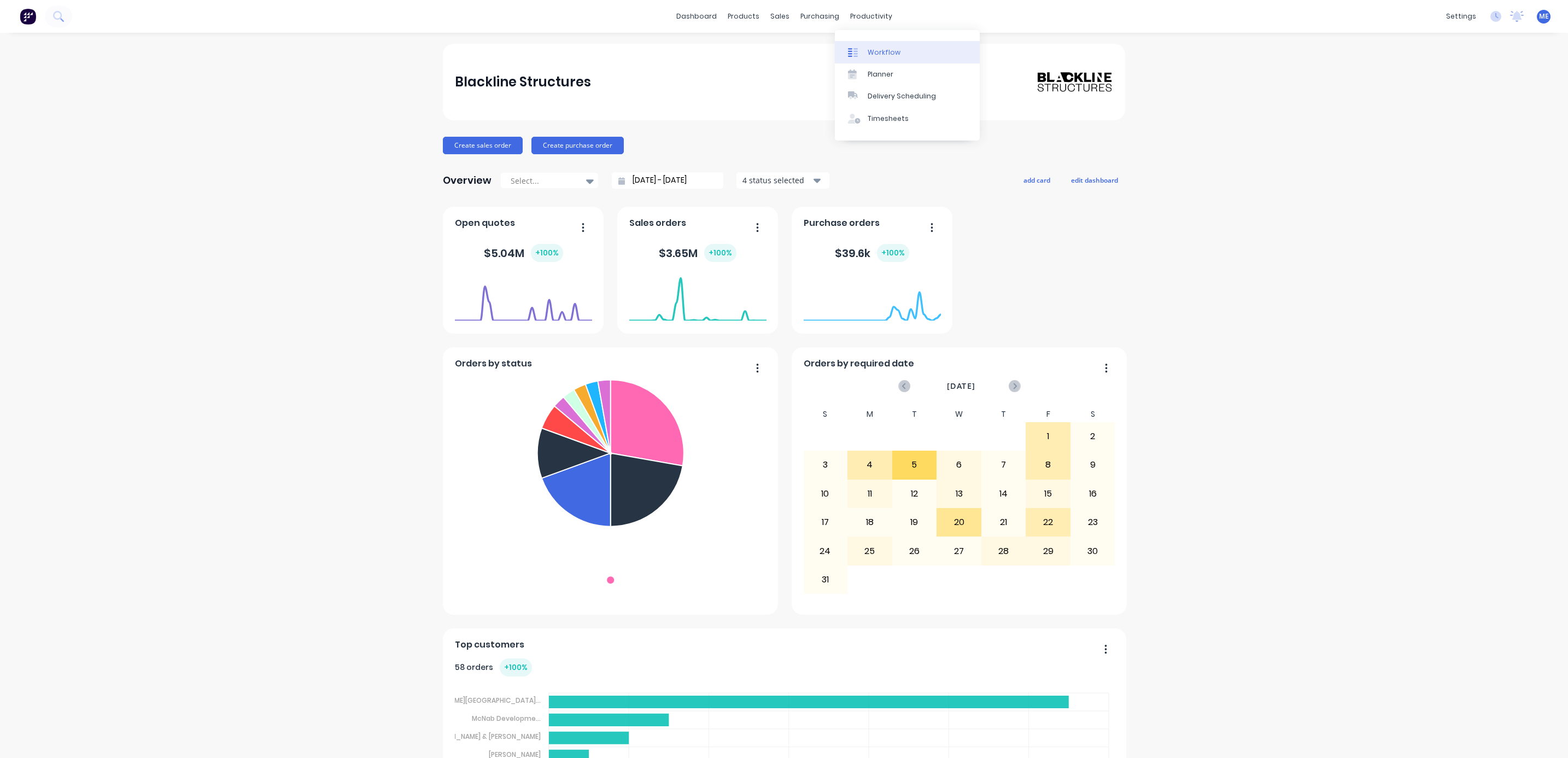
click at [880, 53] on div "Workflow" at bounding box center [884, 52] width 33 height 10
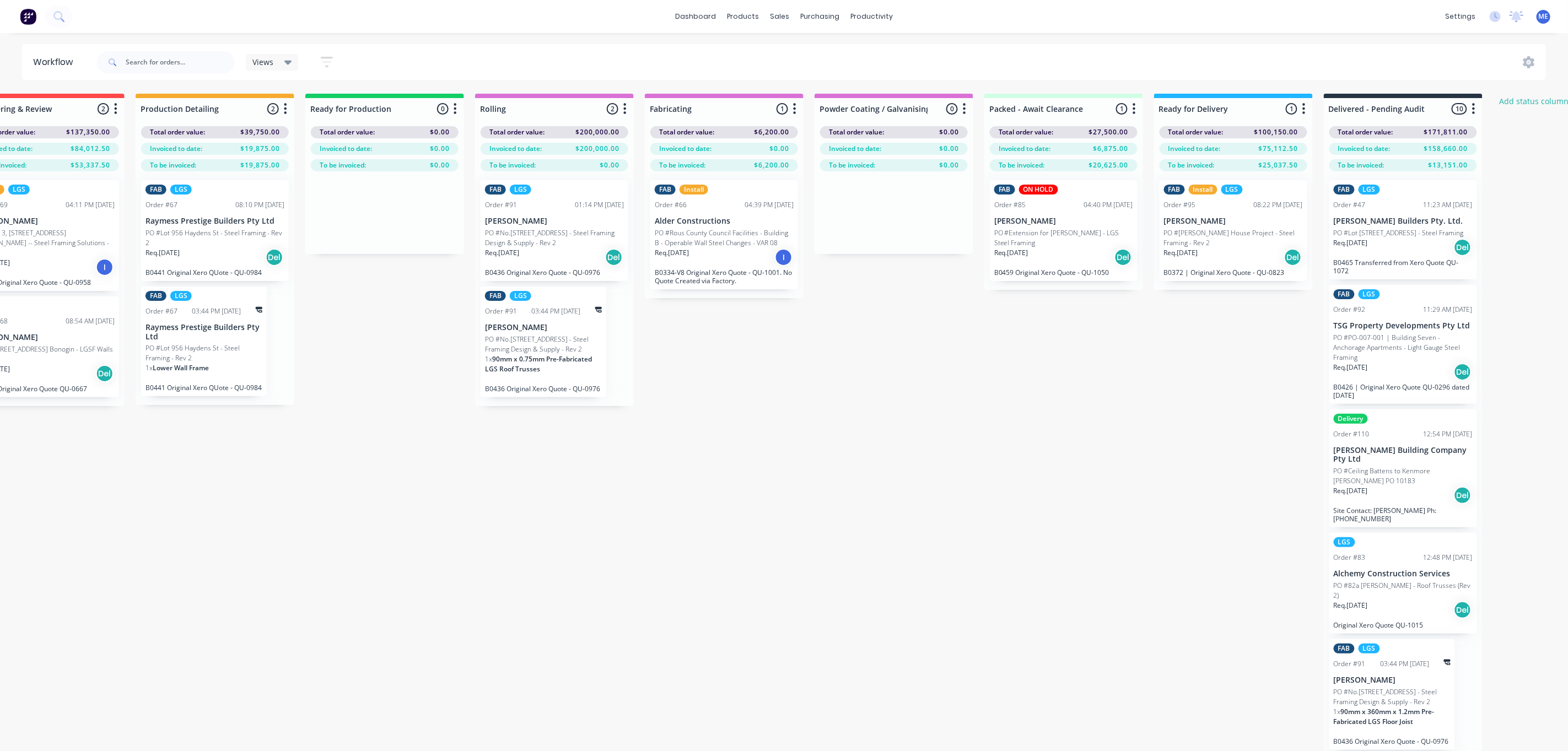
scroll to position [0, 749]
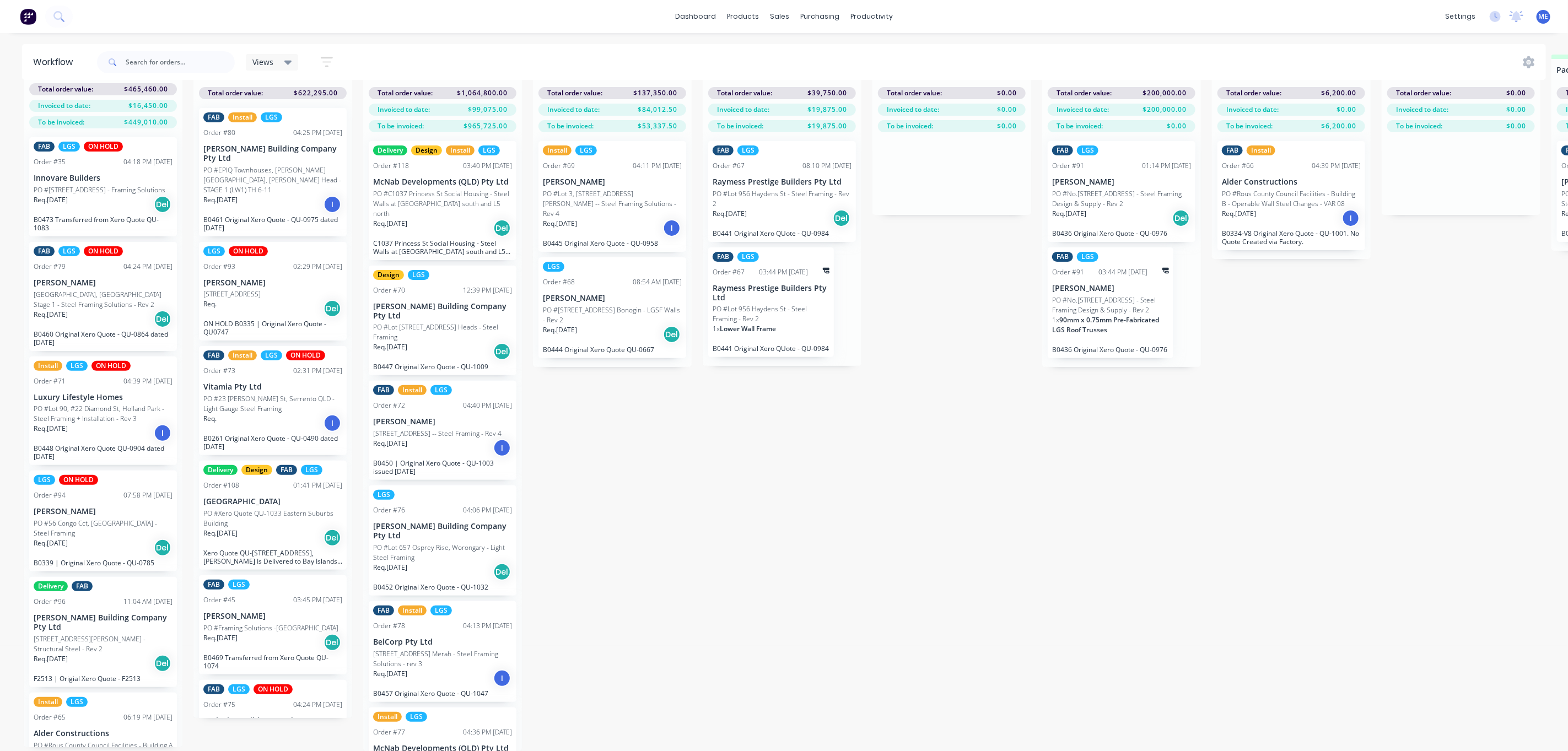
drag, startPoint x: 836, startPoint y: 504, endPoint x: 581, endPoint y: 526, distance: 255.9
click at [808, 605] on div "Submitted 10 Status colour #FF69B4 hex #FF69B4 Save Cancel Summaries Total orde…" at bounding box center [1151, 402] width 2318 height 696
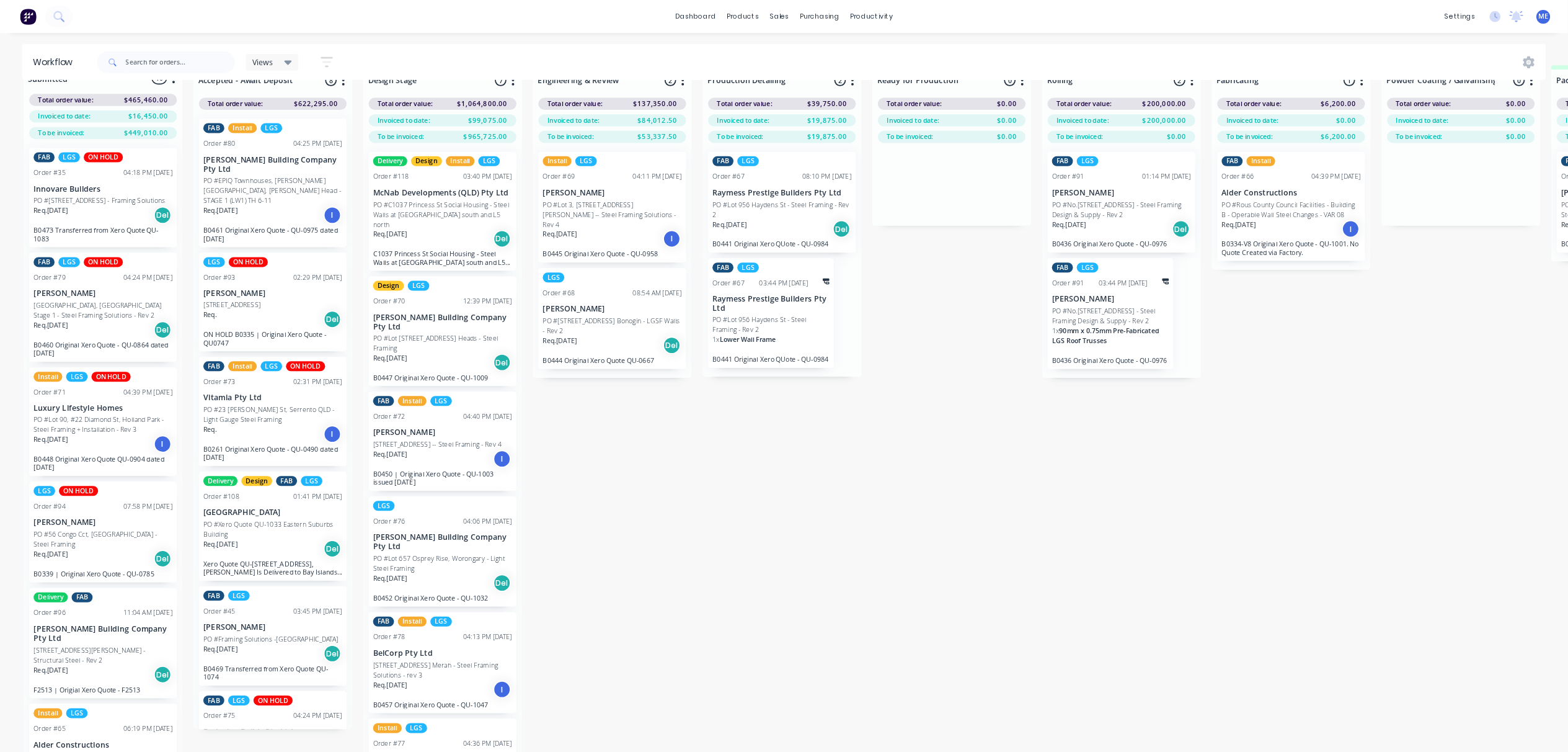
scroll to position [0, 0]
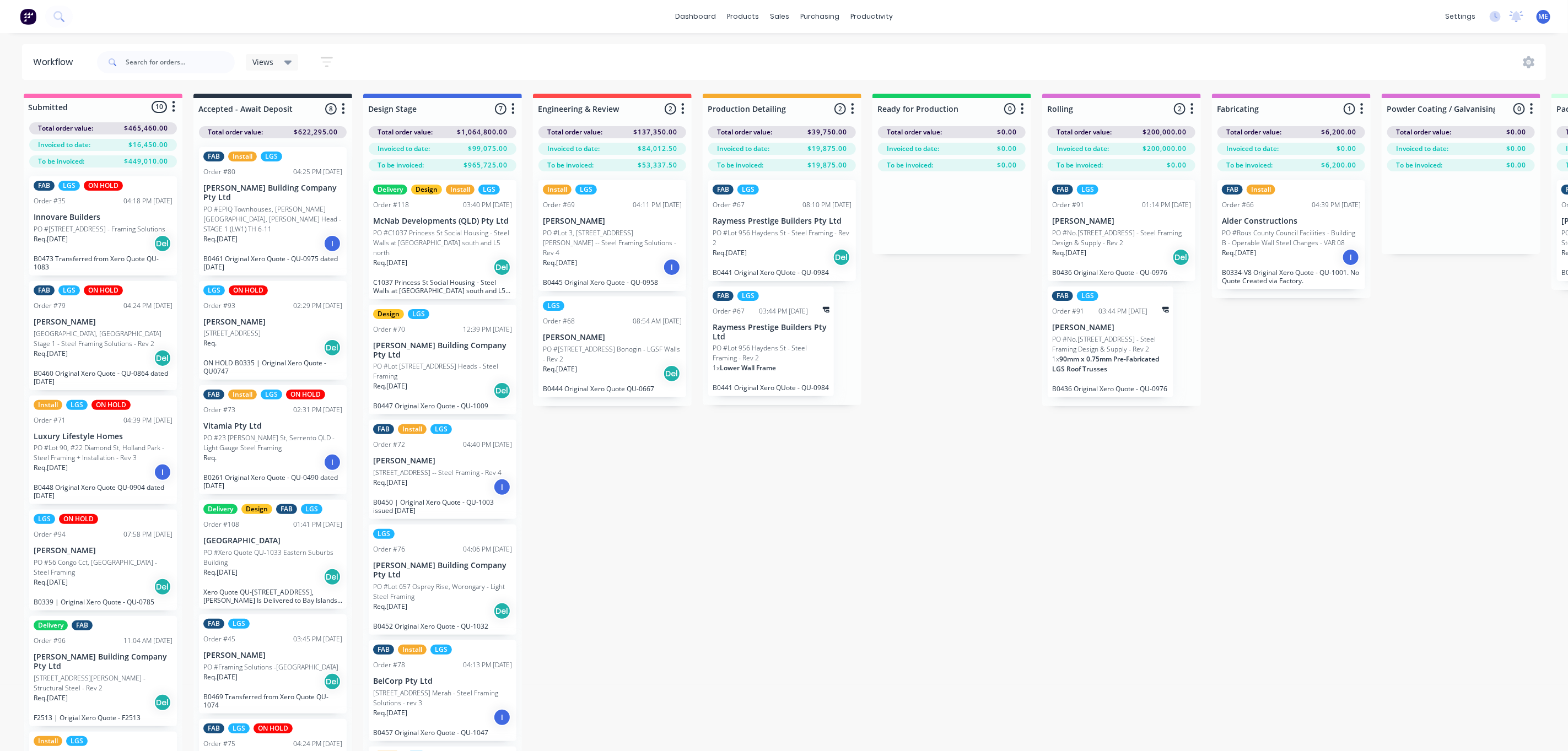
click at [674, 598] on div "Submitted 10 Status colour #FF69B4 hex #FF69B4 Save Cancel Summaries Total orde…" at bounding box center [1151, 442] width 2318 height 696
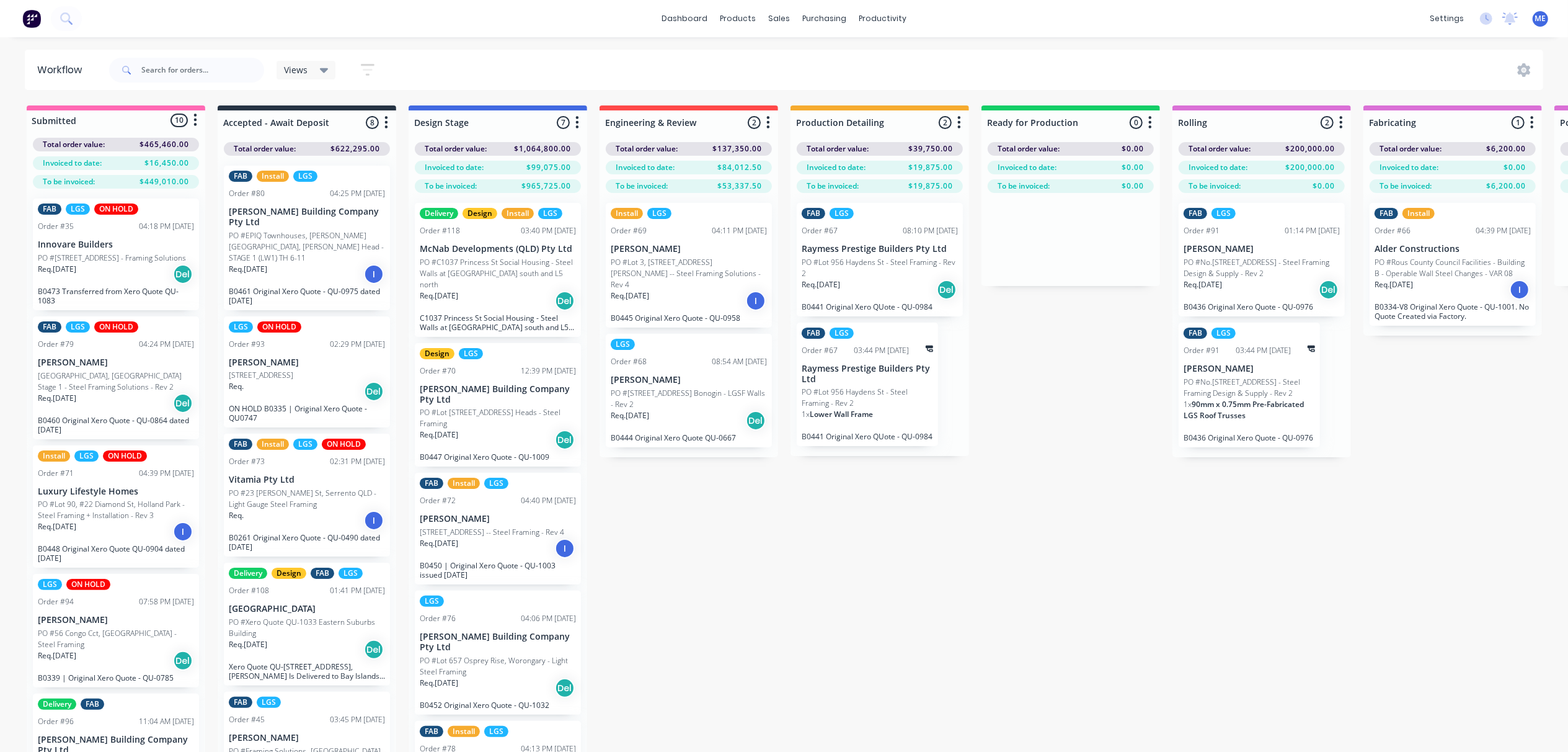
click at [858, 598] on div "Submitted 10 Status colour #FF69B4 hex #FF69B4 Save Cancel Summaries Total orde…" at bounding box center [1294, 451] width 2607 height 691
click at [846, 592] on div "Submitted 10 Status colour #FF69B4 hex #FF69B4 Save Cancel Summaries Total orde…" at bounding box center [1294, 451] width 2607 height 691
click at [827, 527] on div "Submitted 10 Status colour #FF69B4 hex #FF69B4 Save Cancel Summaries Total orde…" at bounding box center [1294, 451] width 2607 height 691
